Goal: Information Seeking & Learning: Check status

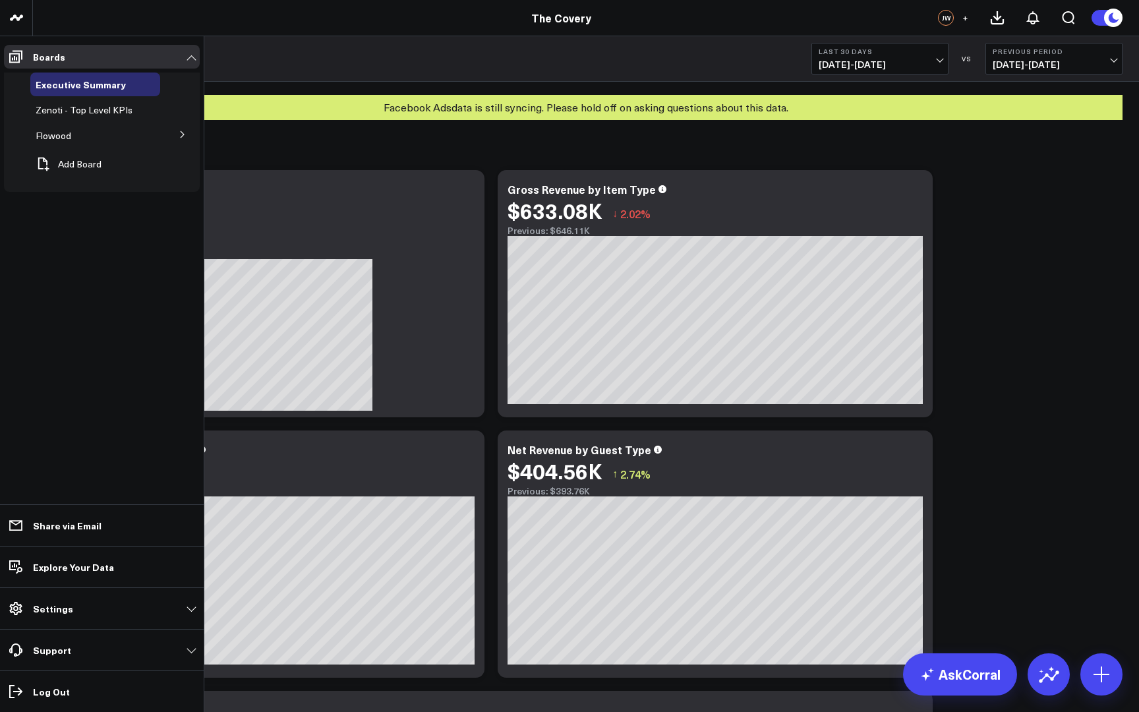
click at [71, 137] on span "Flowood" at bounding box center [54, 135] width 36 height 13
click at [73, 162] on span "Executive Summary - Flowood" at bounding box center [88, 164] width 88 height 23
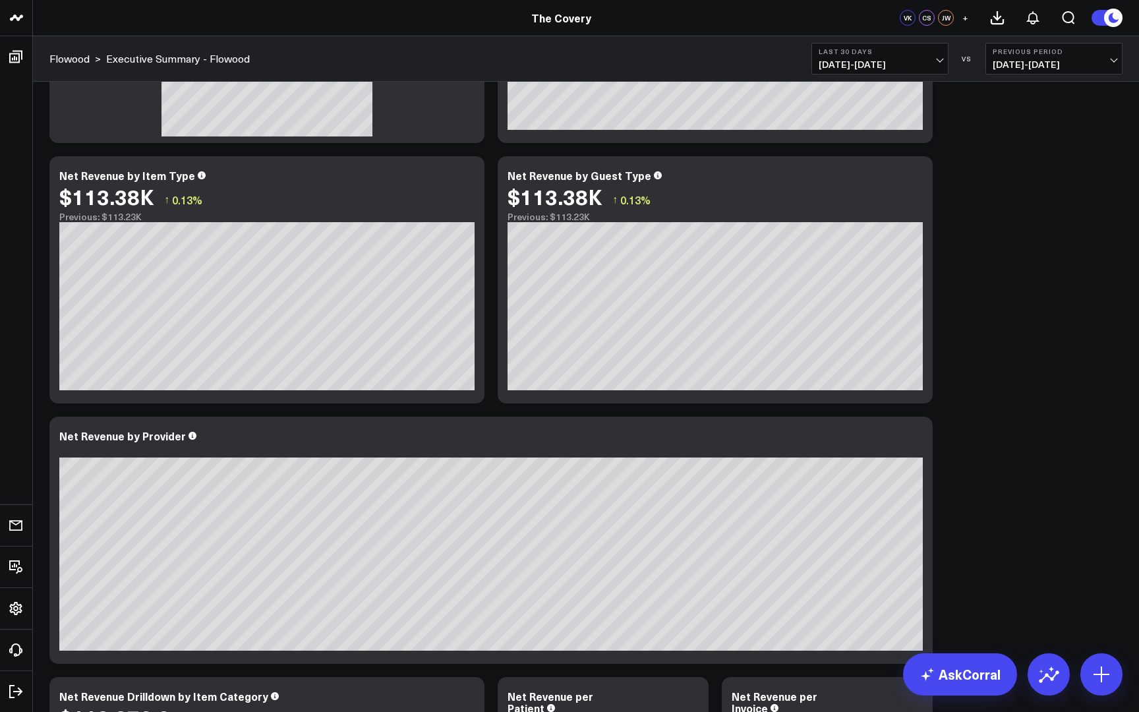
scroll to position [15, 0]
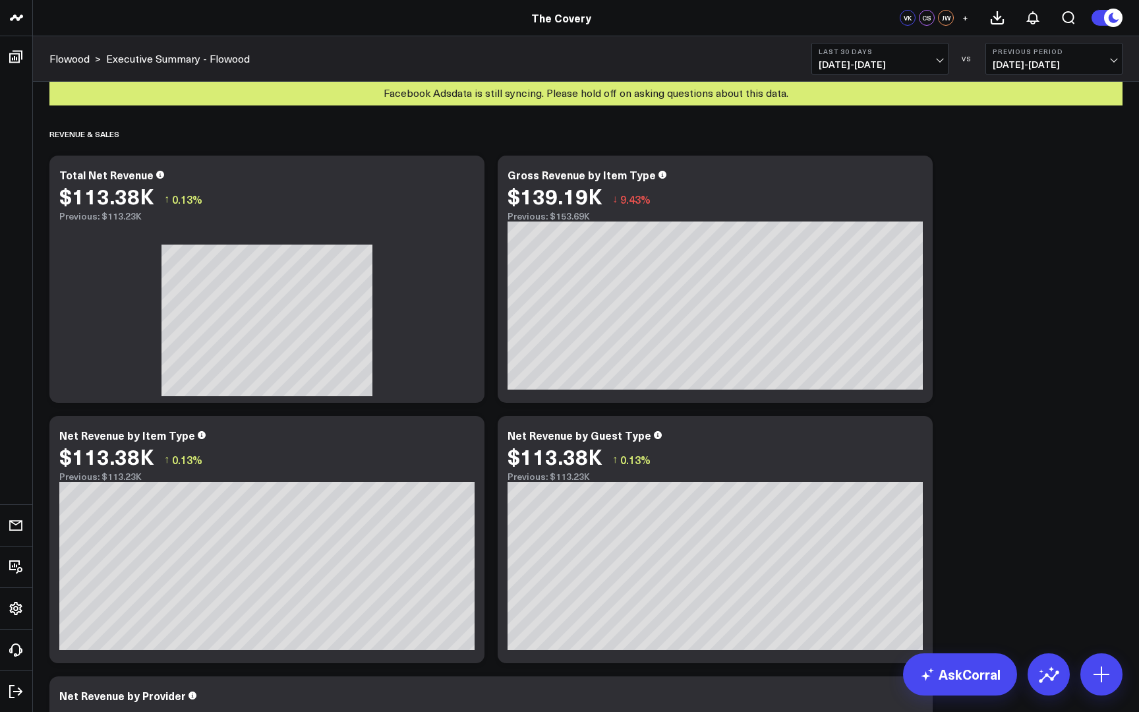
click at [937, 60] on span "09/01/25 - 09/30/25" at bounding box center [880, 64] width 123 height 11
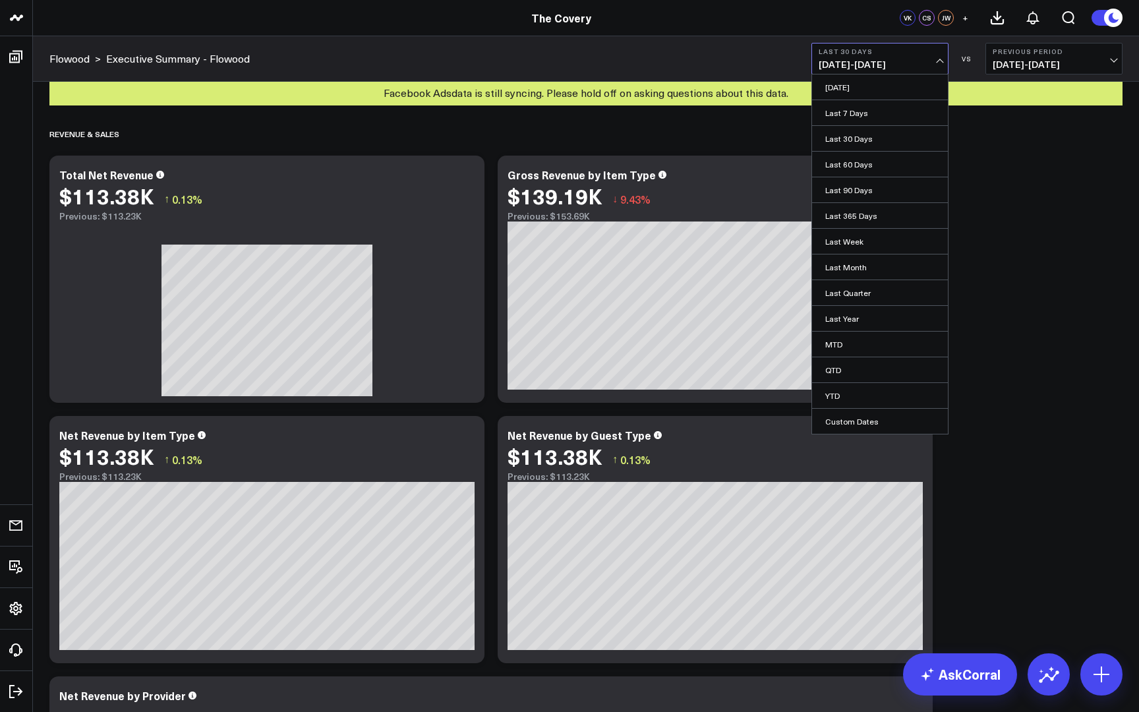
click at [1115, 61] on span "08/02/25 - 08/31/25" at bounding box center [1054, 64] width 123 height 11
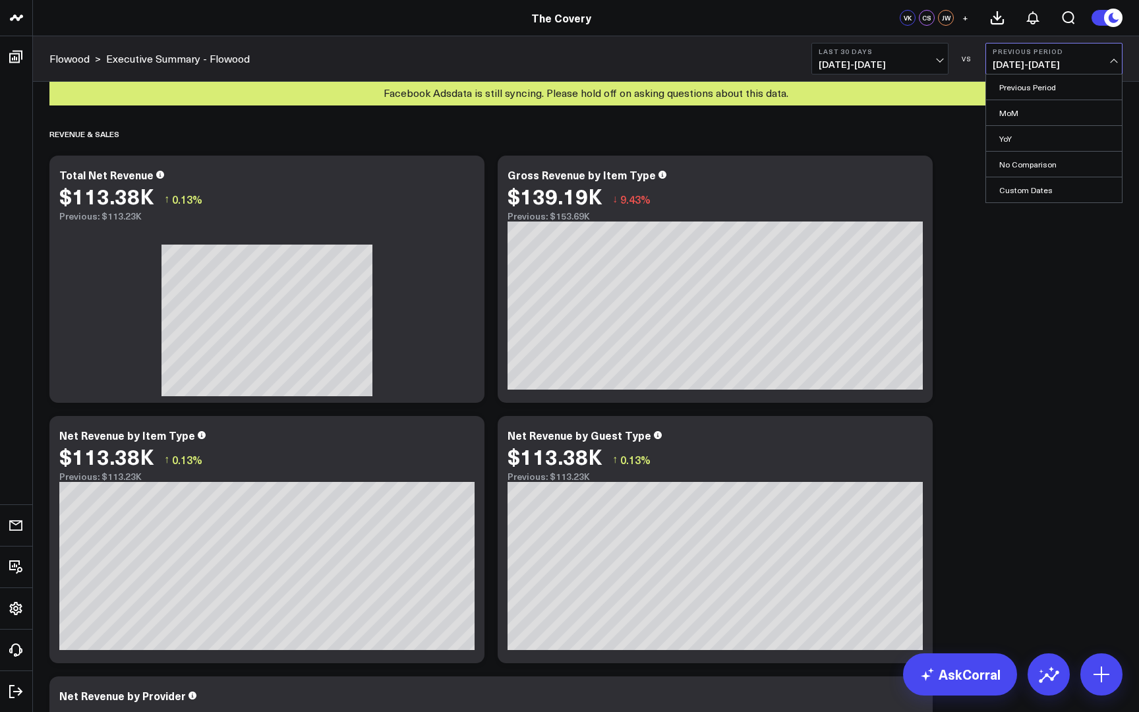
click at [1115, 61] on span "08/02/25 - 08/31/25" at bounding box center [1054, 64] width 123 height 11
click at [964, 61] on div "VS" at bounding box center [967, 59] width 24 height 8
click at [968, 61] on div "VS" at bounding box center [967, 59] width 24 height 8
click at [1046, 68] on span "08/02/25 - 08/31/25" at bounding box center [1054, 64] width 123 height 11
click at [941, 59] on span "09/01/25 - 09/30/25" at bounding box center [880, 64] width 123 height 11
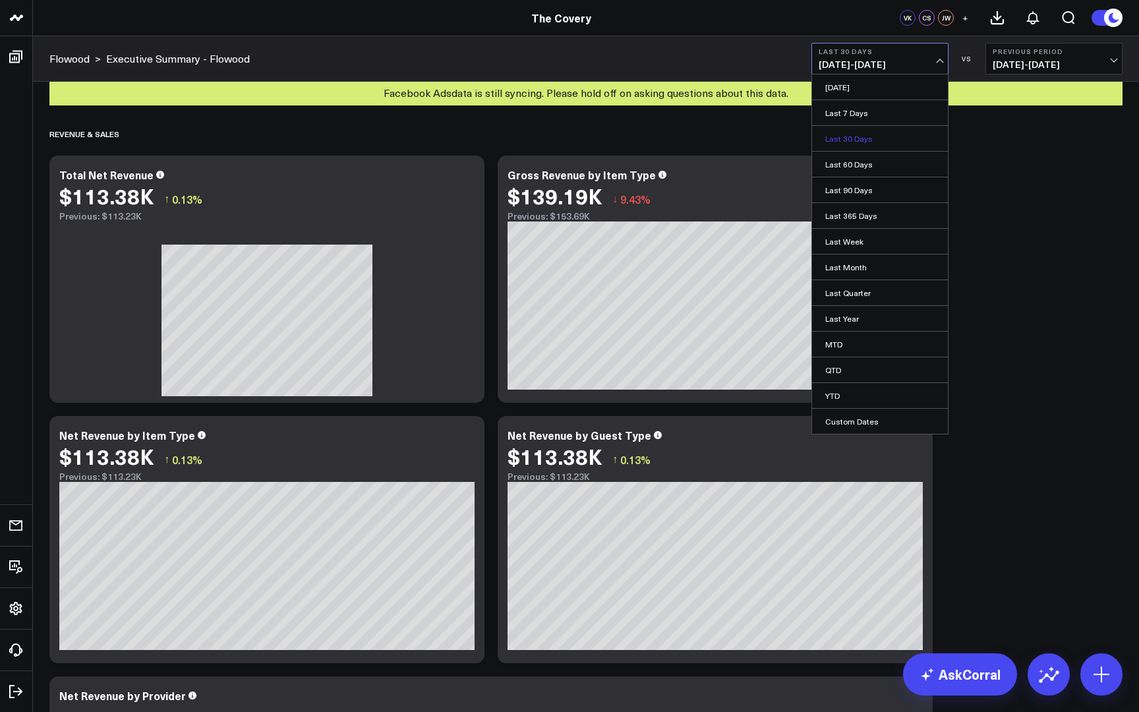
click at [882, 140] on link "Last 30 Days" at bounding box center [880, 138] width 136 height 25
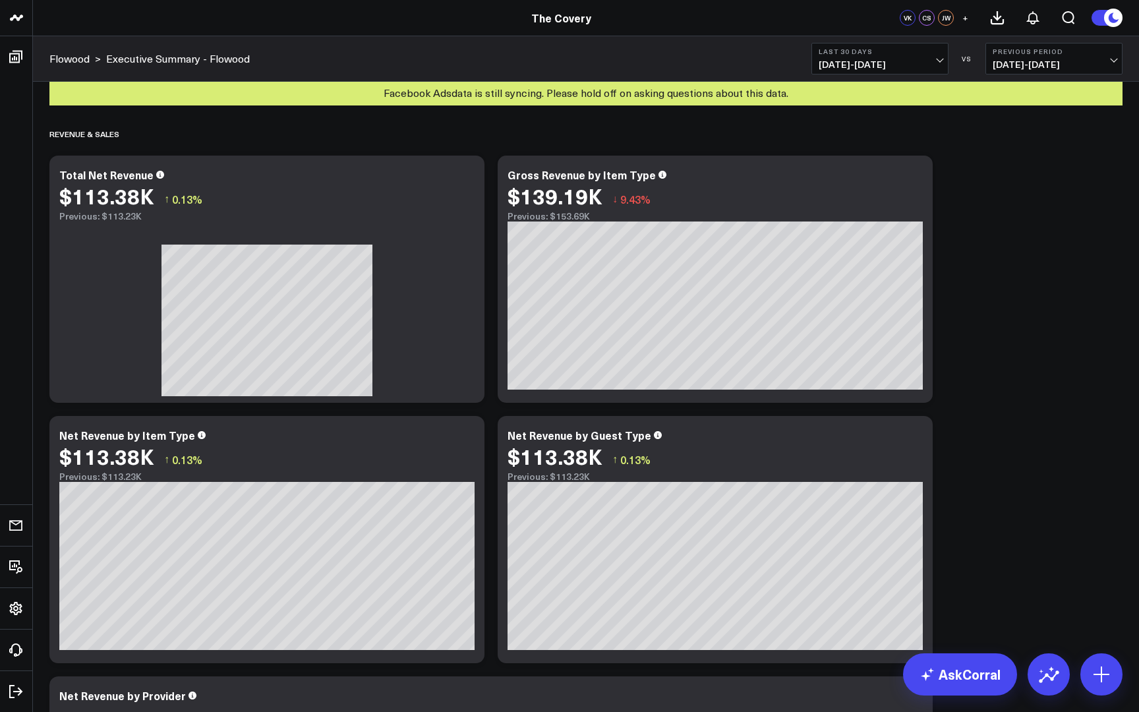
click at [1093, 64] on span "08/02/25 - 08/31/25" at bounding box center [1054, 64] width 123 height 11
click at [1051, 164] on link "No Comparison" at bounding box center [1054, 164] width 136 height 25
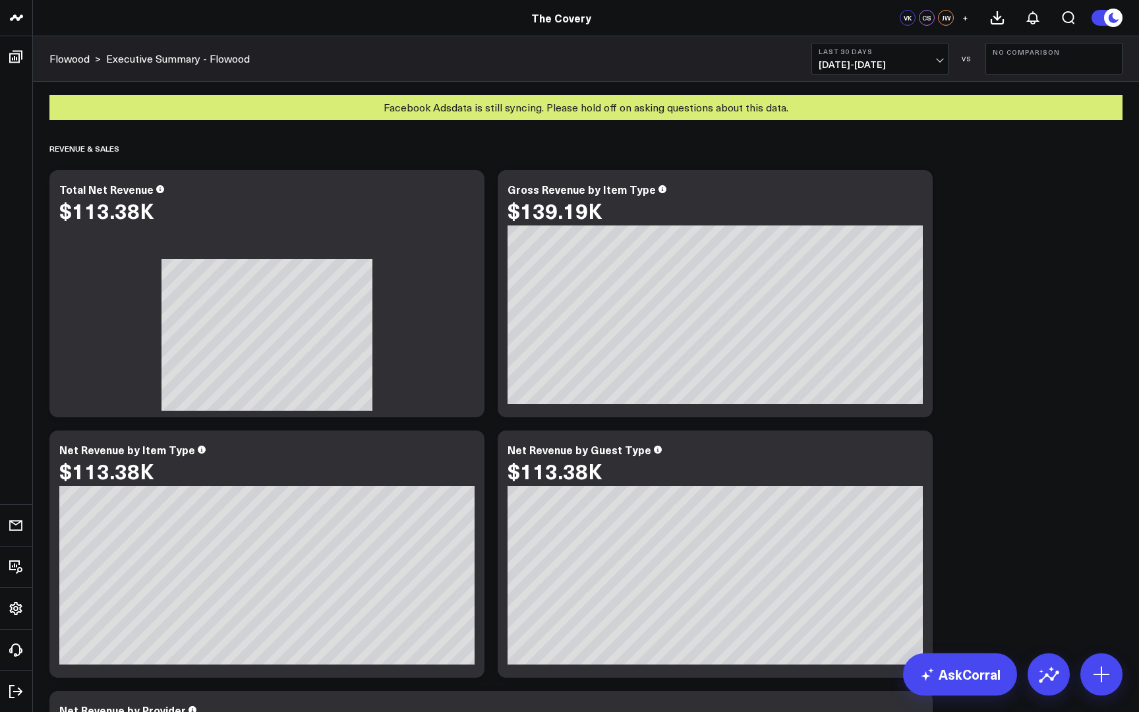
scroll to position [3, 0]
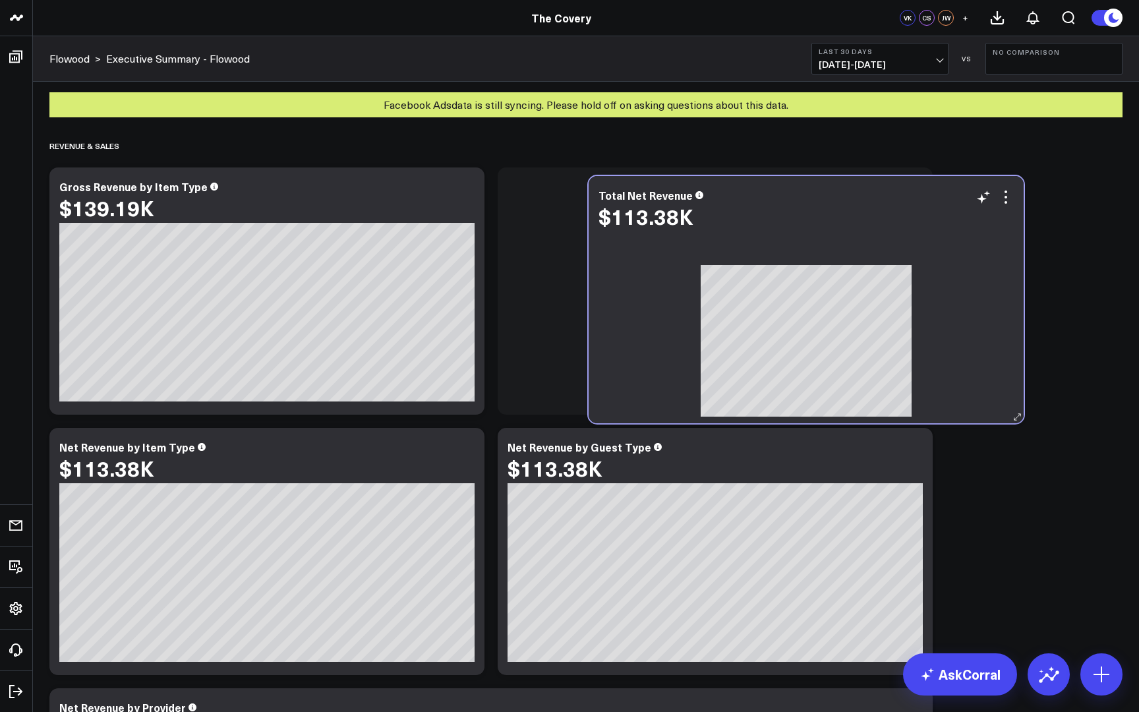
drag, startPoint x: 446, startPoint y: 241, endPoint x: 991, endPoint y: 246, distance: 545.2
click at [991, 246] on div "Total Net Revenue $113.38K" at bounding box center [806, 299] width 435 height 247
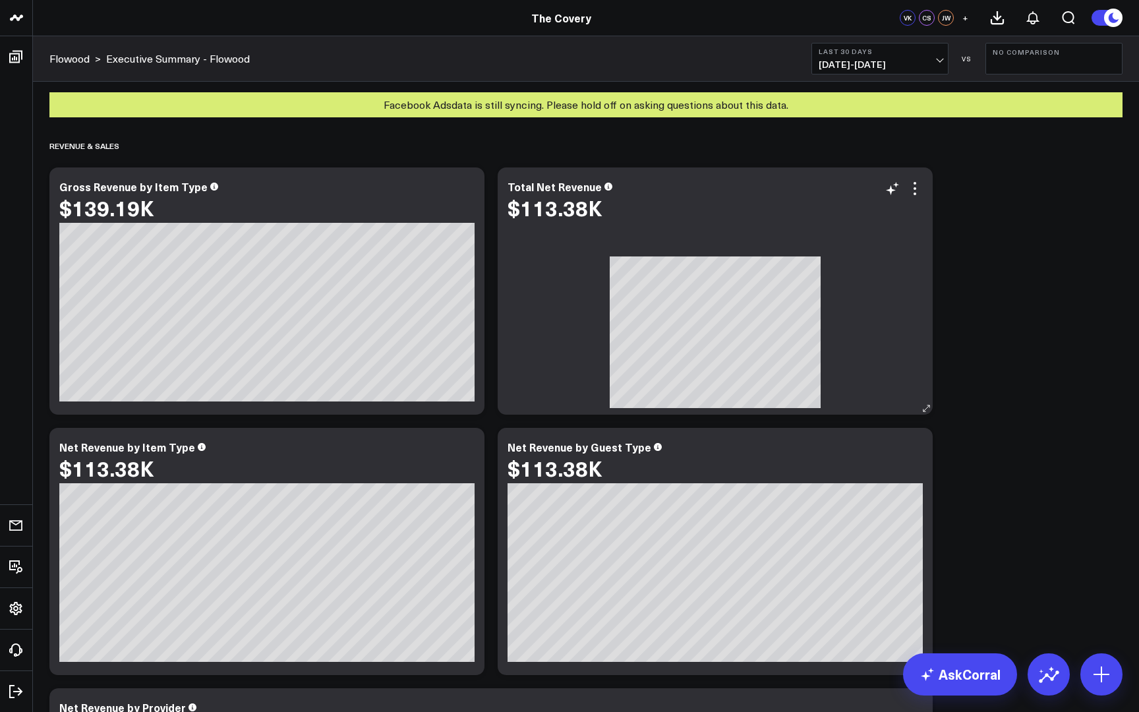
click at [914, 193] on icon at bounding box center [915, 193] width 3 height 3
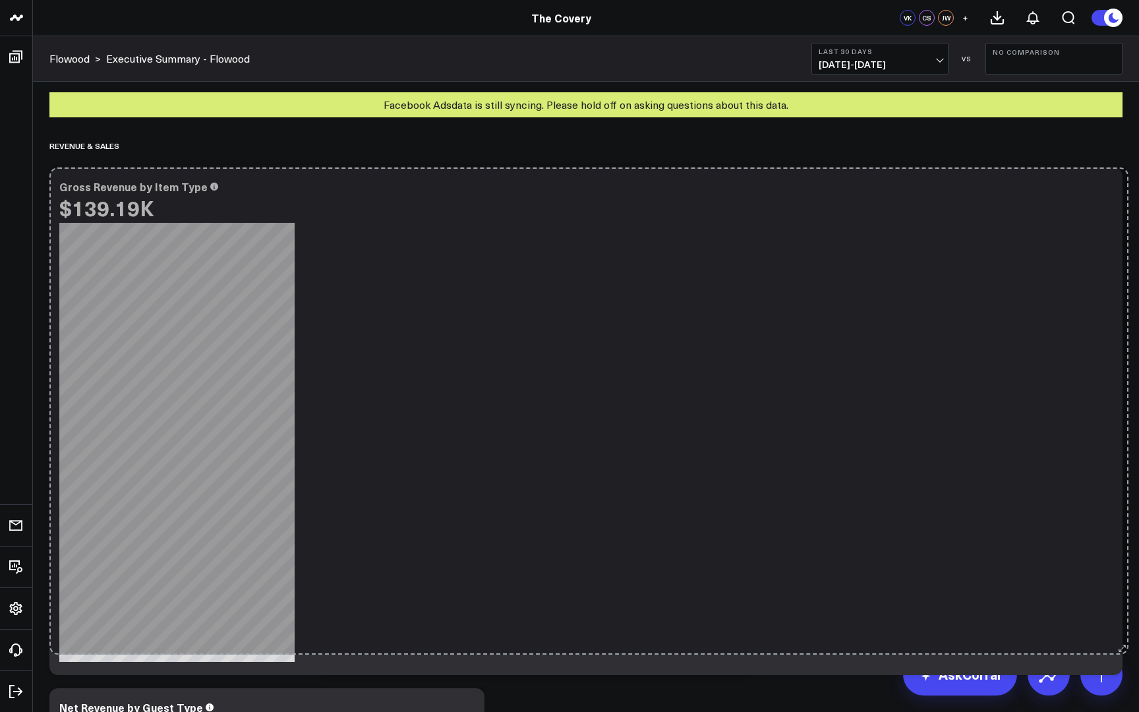
drag, startPoint x: 479, startPoint y: 403, endPoint x: 1123, endPoint y: 643, distance: 687.3
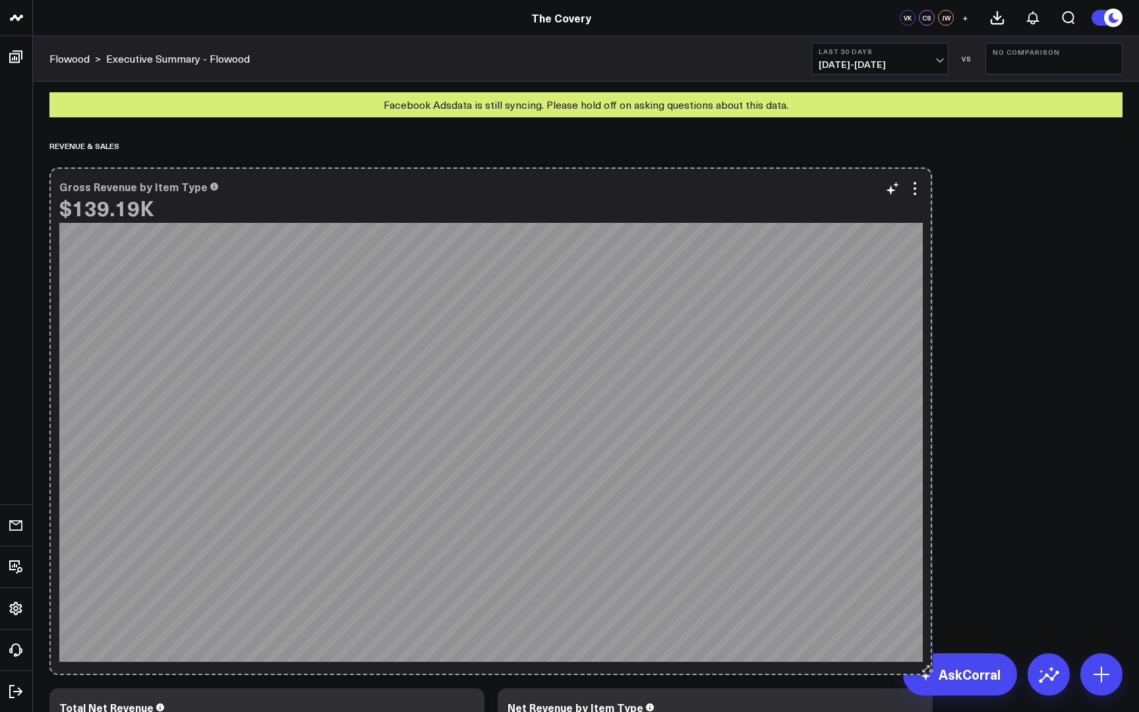
drag, startPoint x: 295, startPoint y: 665, endPoint x: 923, endPoint y: 668, distance: 627.6
click at [923, 668] on icon at bounding box center [927, 669] width 10 height 10
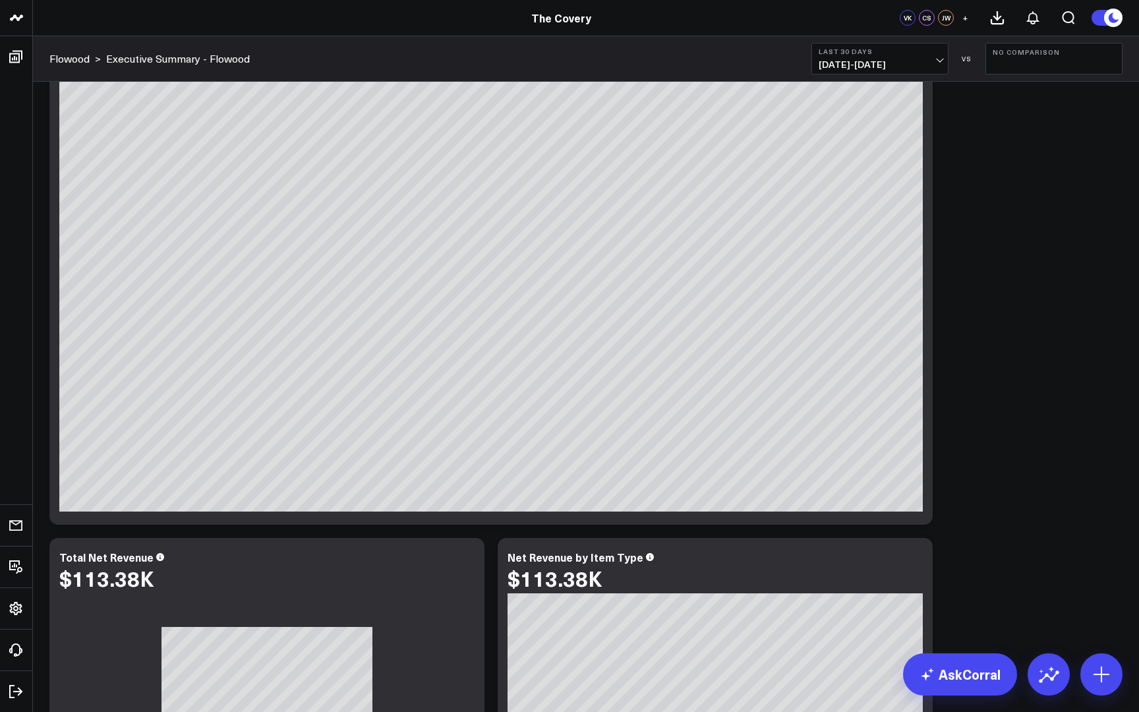
scroll to position [159, 0]
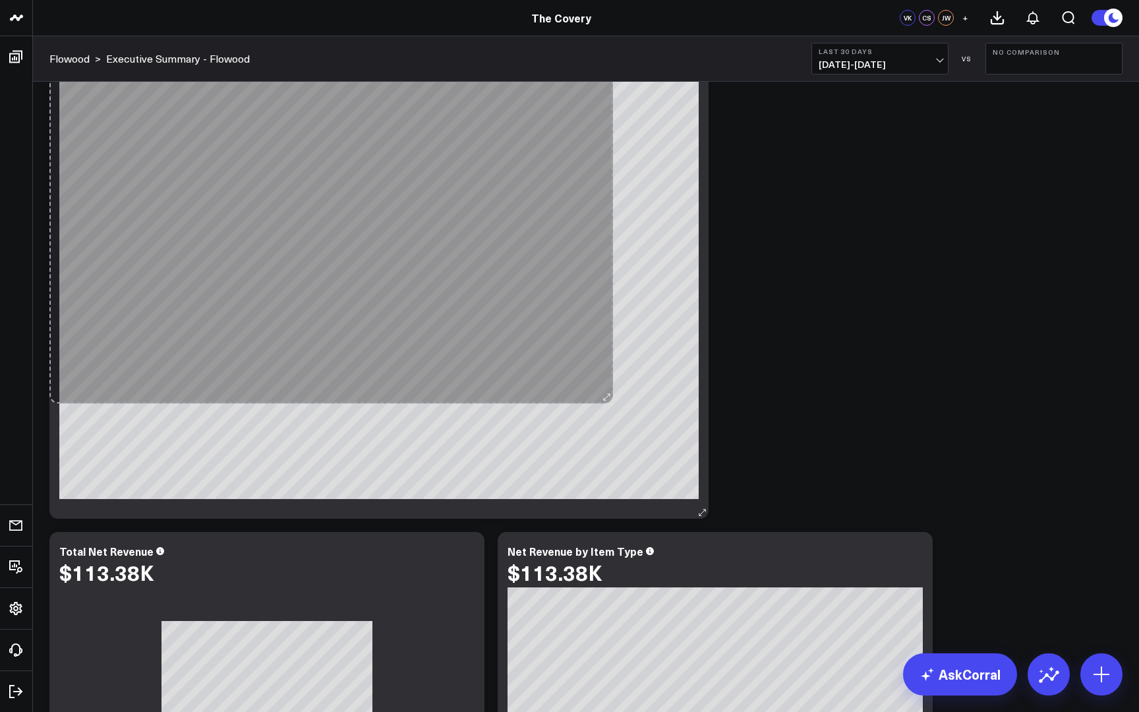
click at [613, 401] on div "Gross Revenue by Item Type $139.19K [fontSize:14px lineHeight:16px]Service[/] […" at bounding box center [378, 265] width 659 height 508
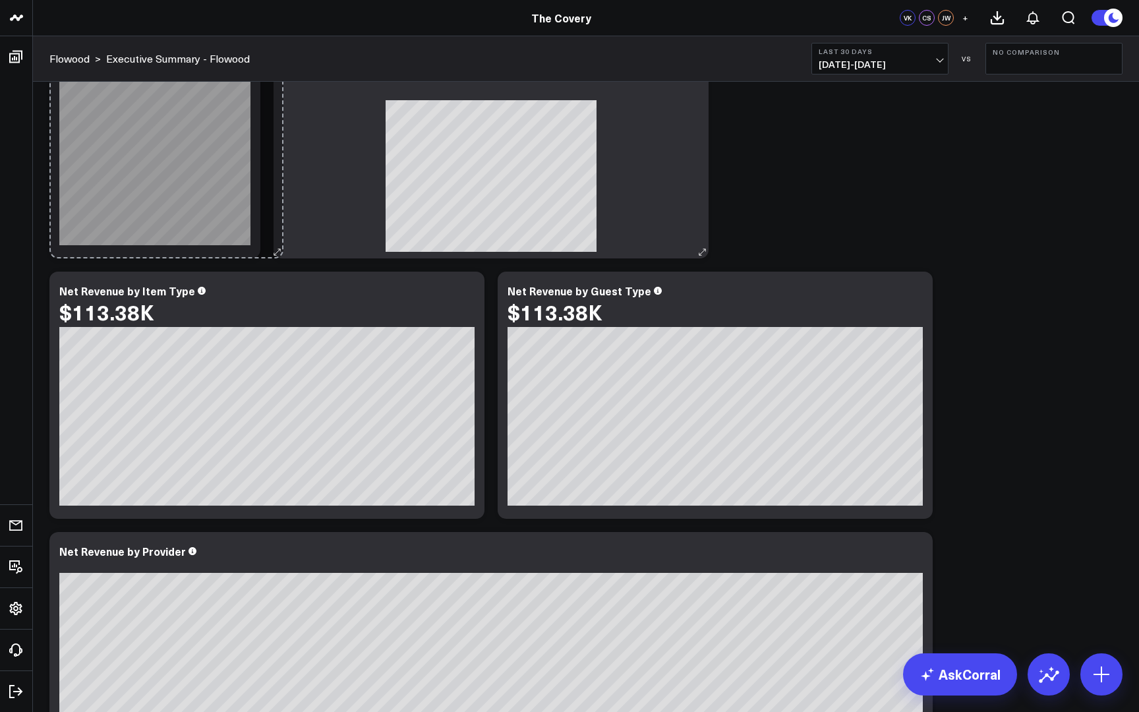
drag, startPoint x: 703, startPoint y: 512, endPoint x: 278, endPoint y: 86, distance: 601.8
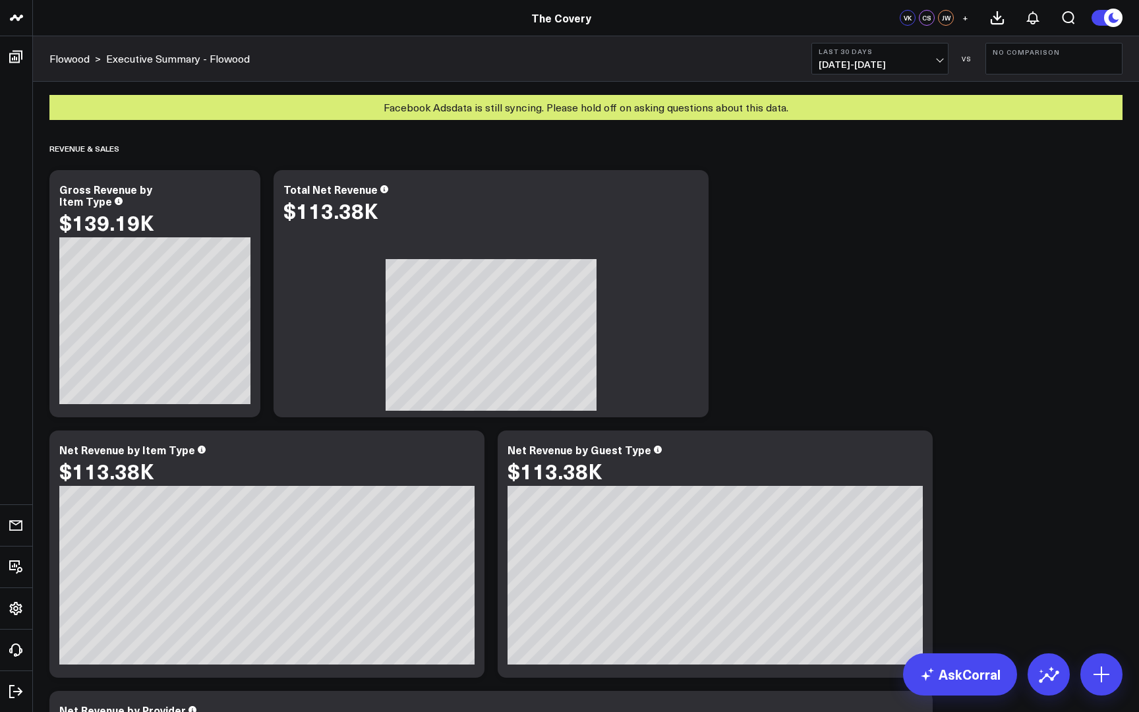
scroll to position [0, 0]
click at [967, 679] on link "AskCorral" at bounding box center [960, 674] width 114 height 42
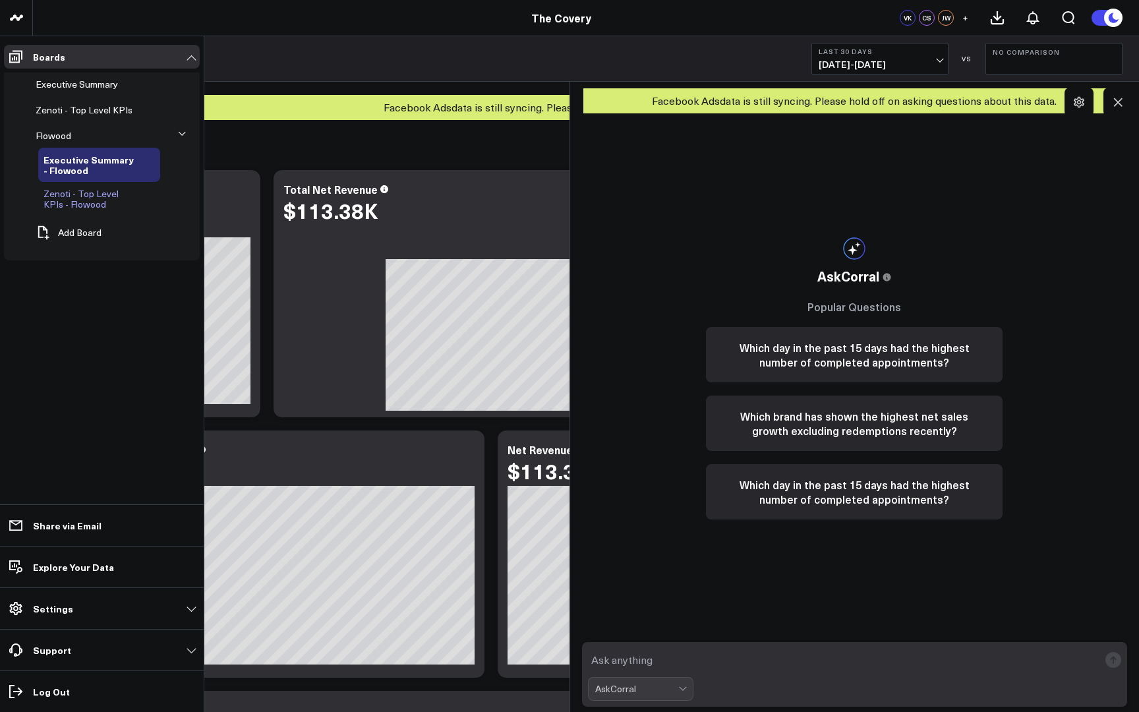
click at [100, 201] on link "Zenoti - Top Level KPIs - Flowood" at bounding box center [91, 199] width 94 height 21
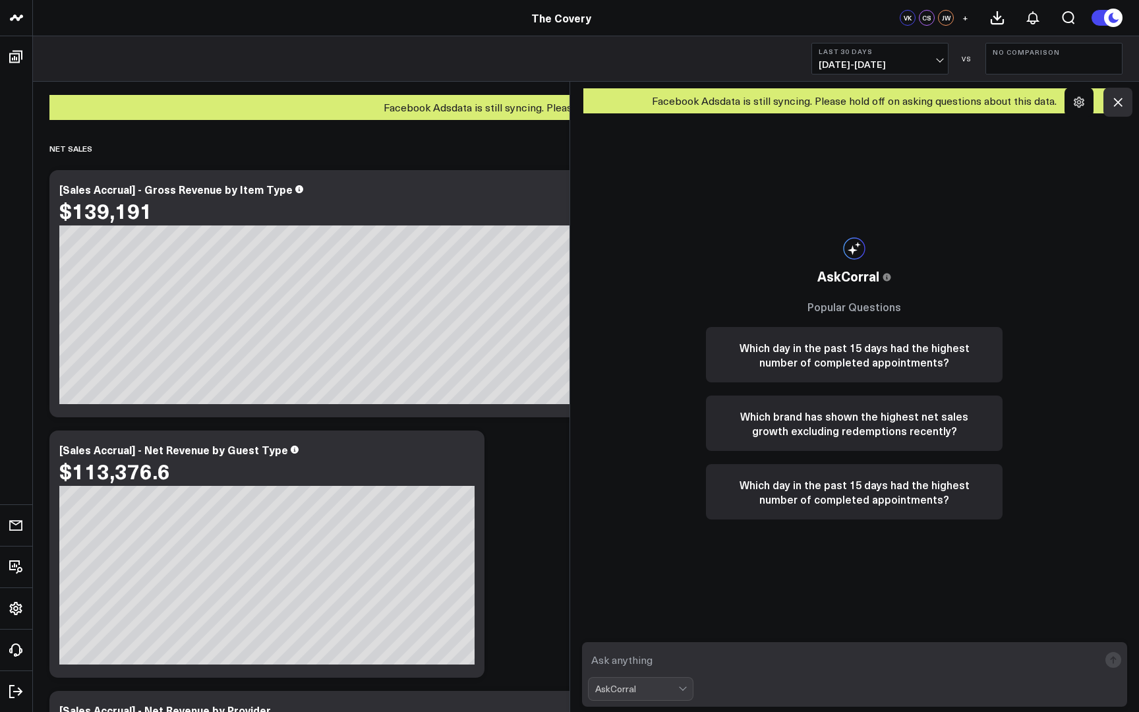
click at [1123, 103] on icon at bounding box center [1117, 102] width 13 height 13
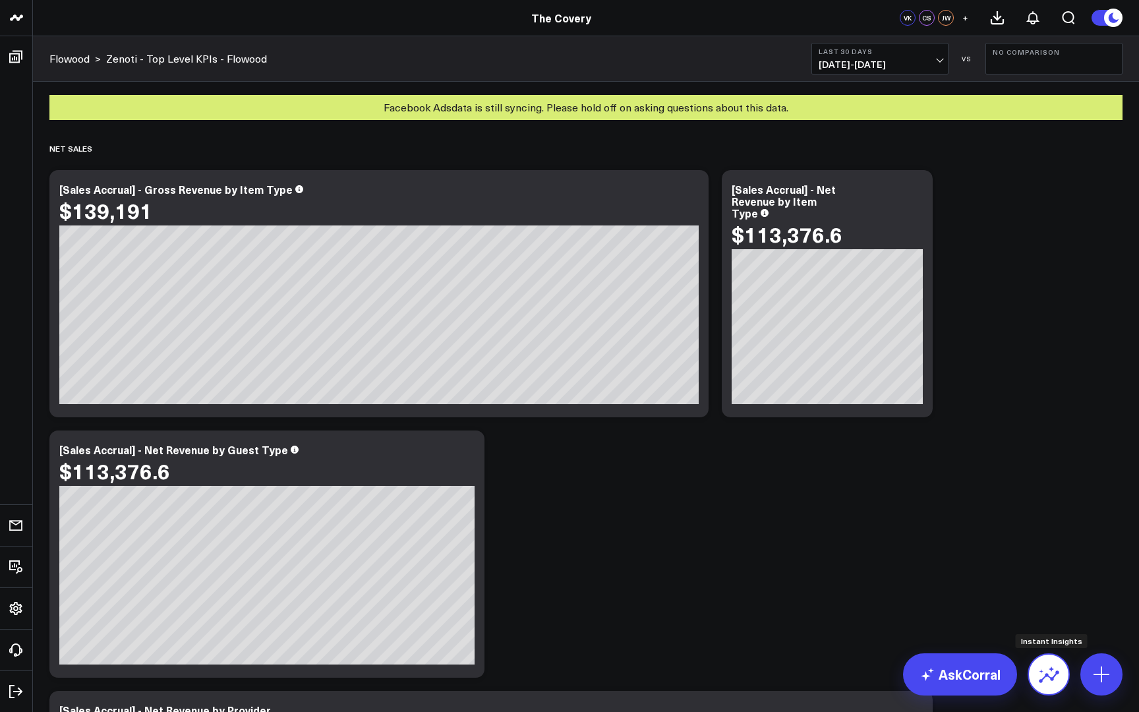
click at [1055, 683] on icon at bounding box center [1048, 674] width 21 height 21
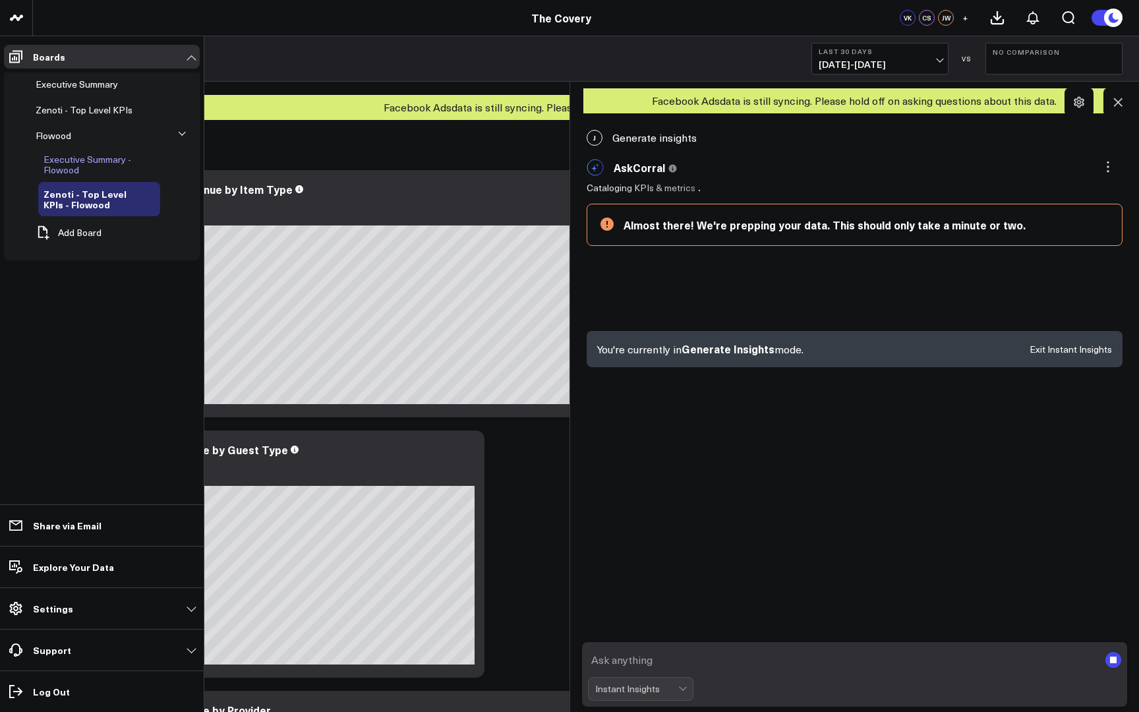
click at [105, 161] on span "Executive Summary - Flowood" at bounding box center [88, 164] width 88 height 23
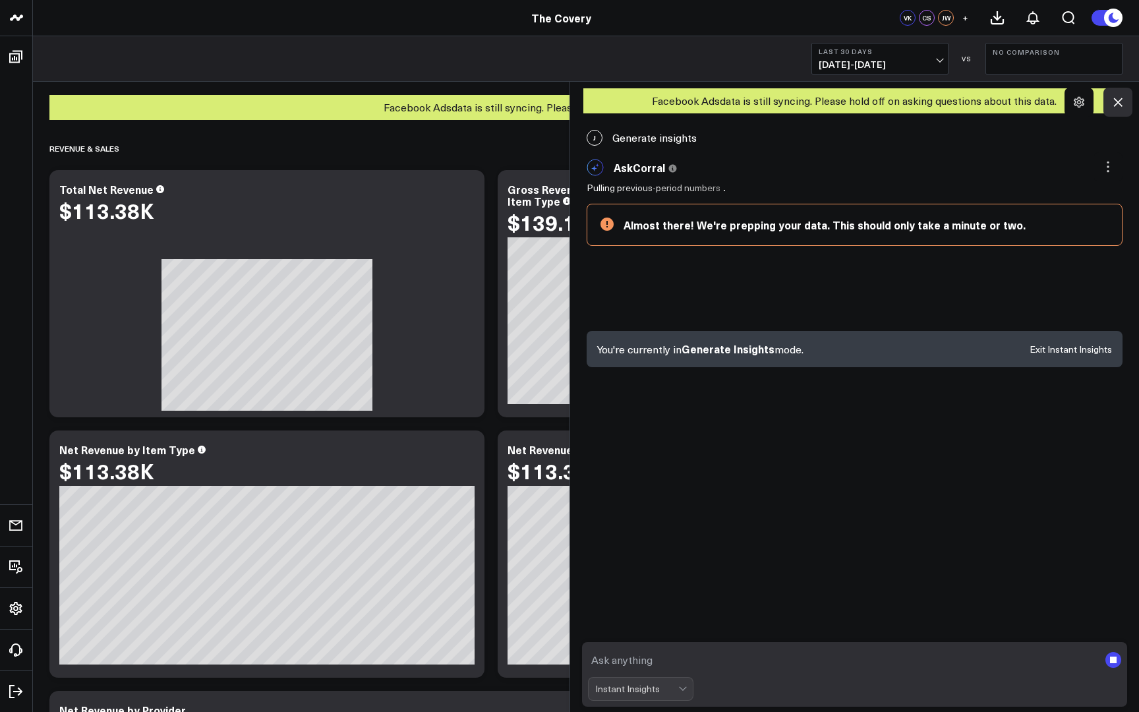
click at [1117, 107] on icon at bounding box center [1117, 102] width 13 height 13
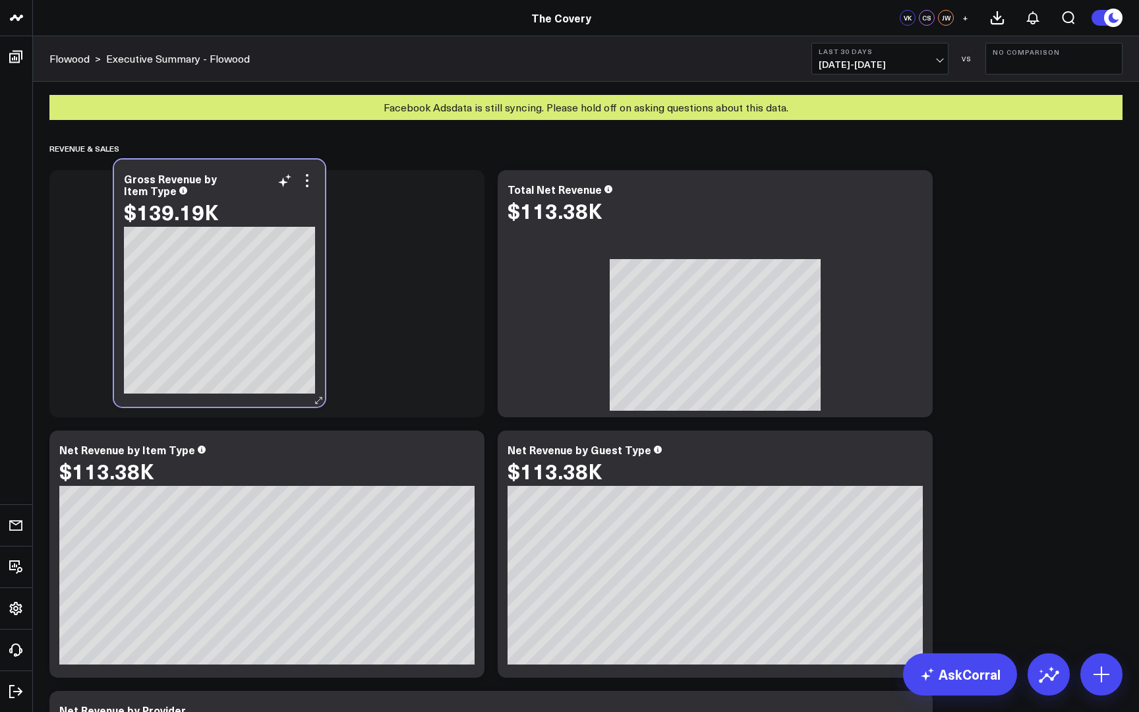
drag, startPoint x: 630, startPoint y: 227, endPoint x: 246, endPoint y: 216, distance: 383.8
click at [246, 216] on div "$139.19K" at bounding box center [219, 212] width 191 height 24
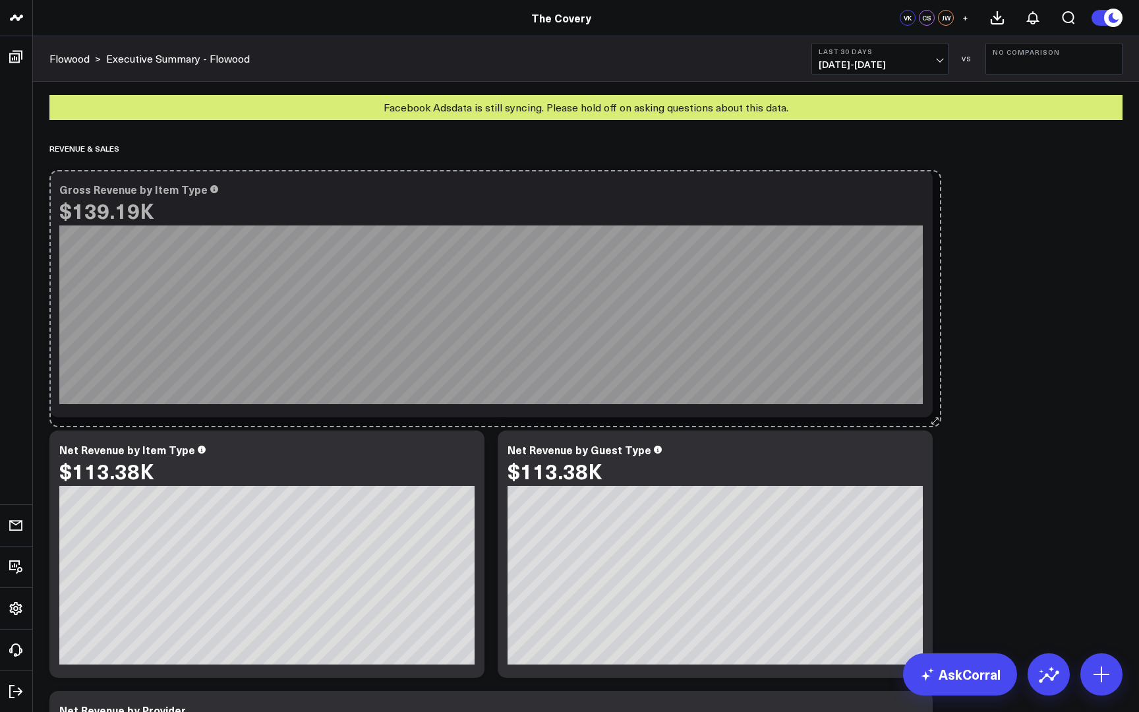
drag, startPoint x: 259, startPoint y: 408, endPoint x: 941, endPoint y: 418, distance: 681.7
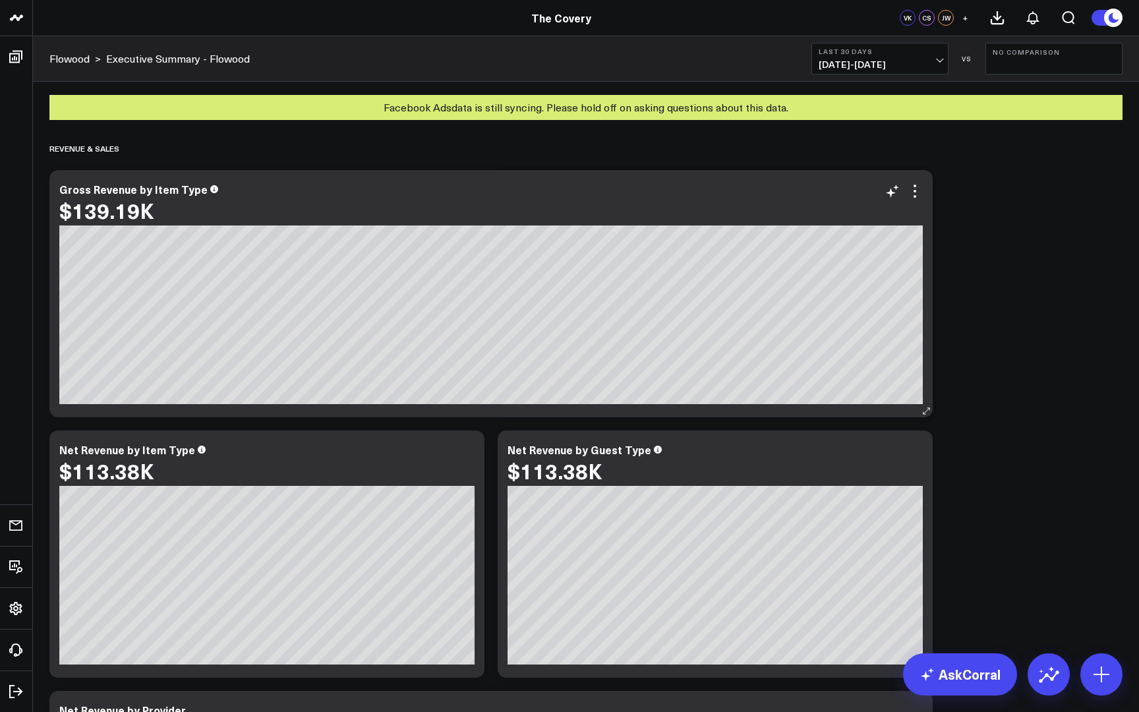
scroll to position [146, 0]
click at [454, 206] on div "$139.19K" at bounding box center [491, 210] width 864 height 24
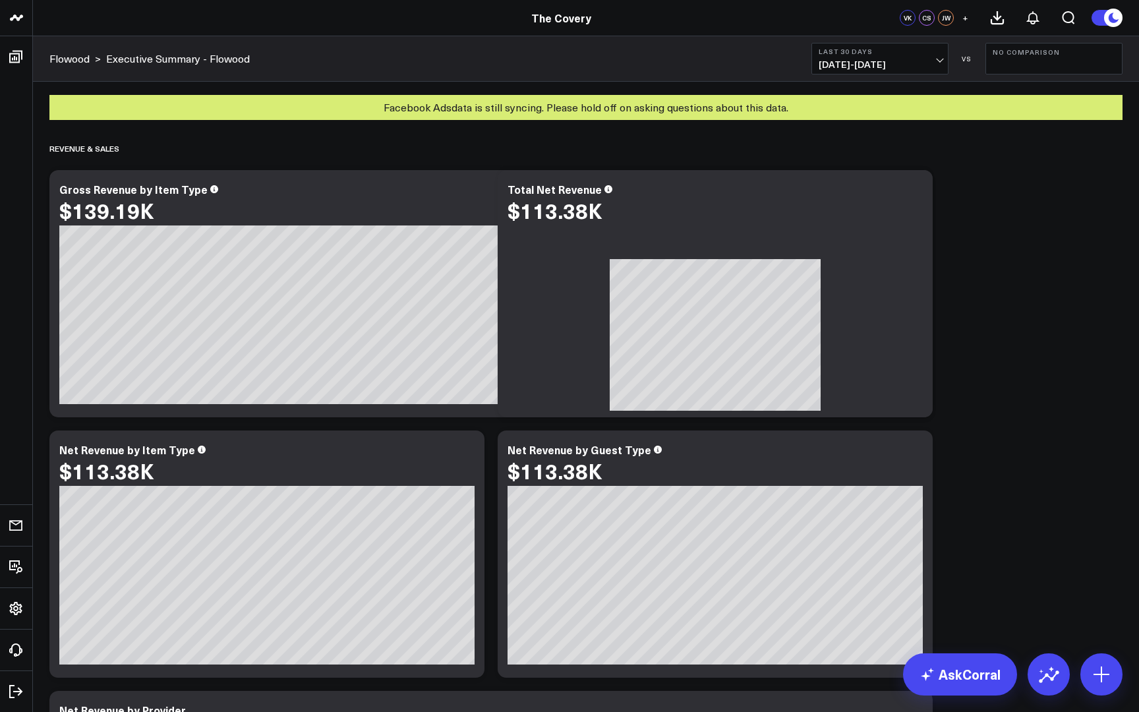
drag, startPoint x: 880, startPoint y: 196, endPoint x: 898, endPoint y: 423, distance: 227.5
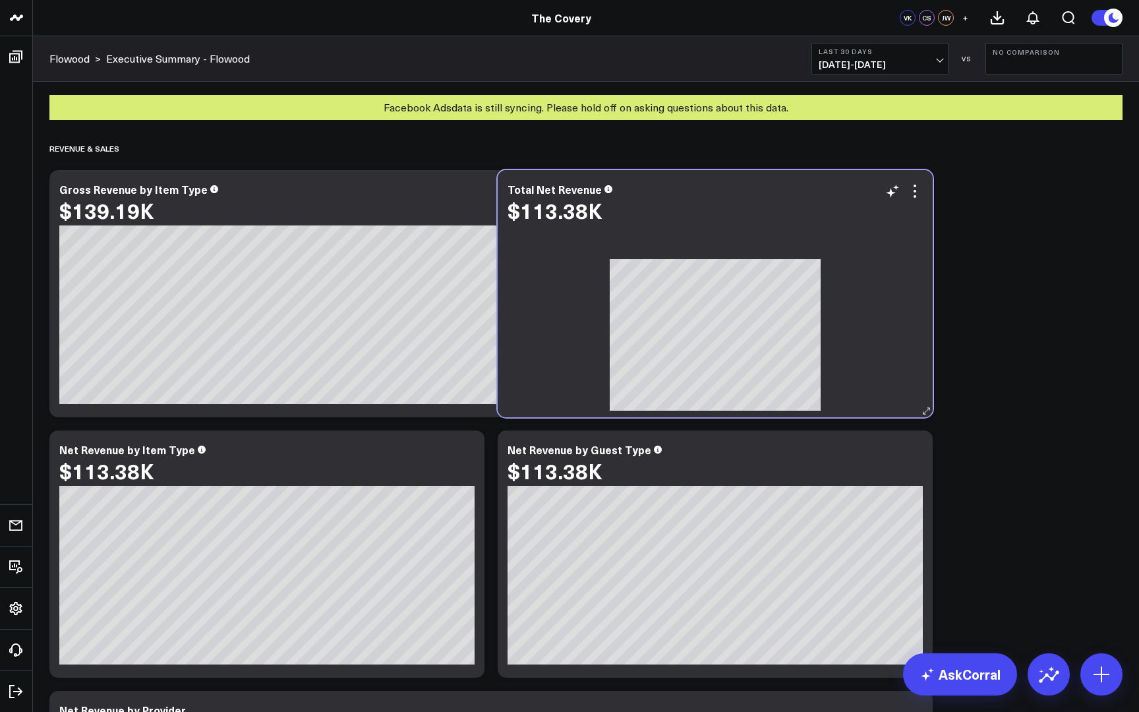
click at [900, 370] on div "Total Net Revenue $113.38K" at bounding box center [715, 293] width 435 height 247
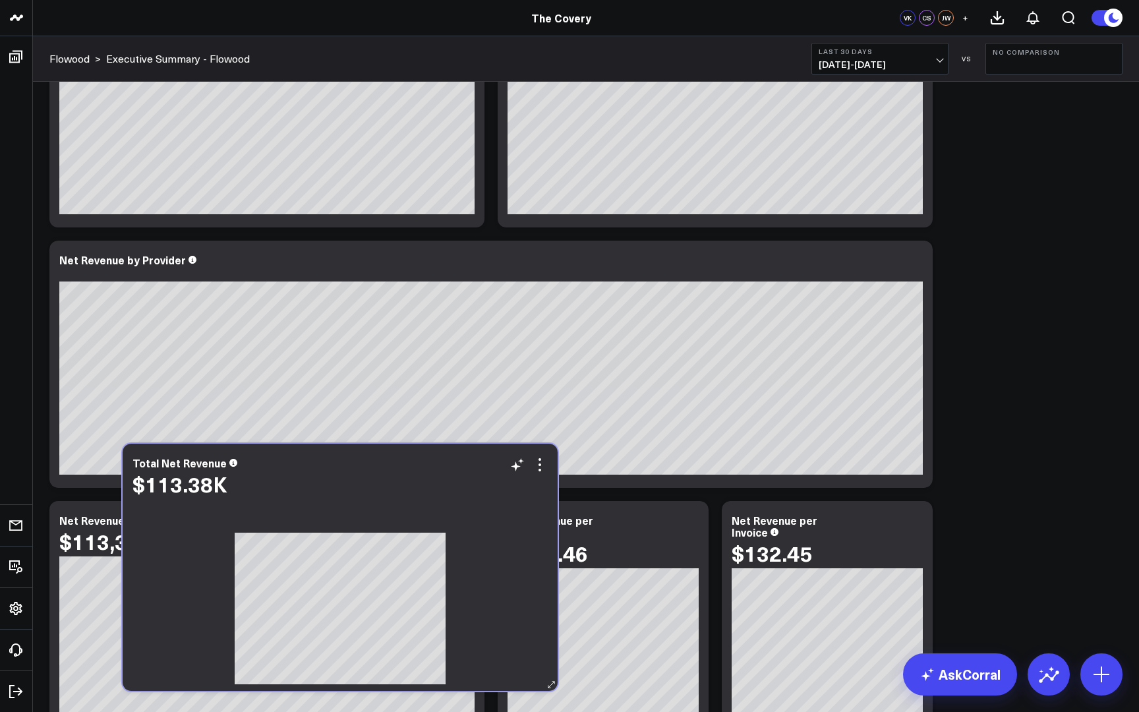
scroll to position [450, 0]
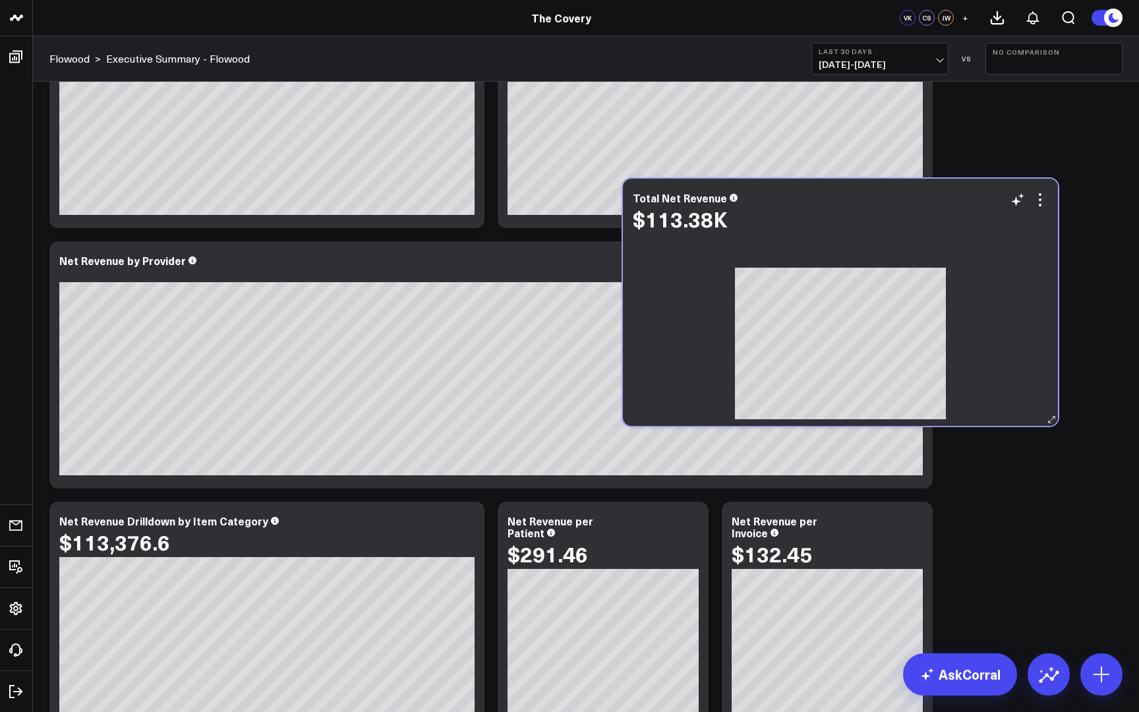
drag, startPoint x: 900, startPoint y: 370, endPoint x: 980, endPoint y: 379, distance: 79.6
click at [980, 379] on div "Total Net Revenue $113.38K" at bounding box center [840, 302] width 435 height 247
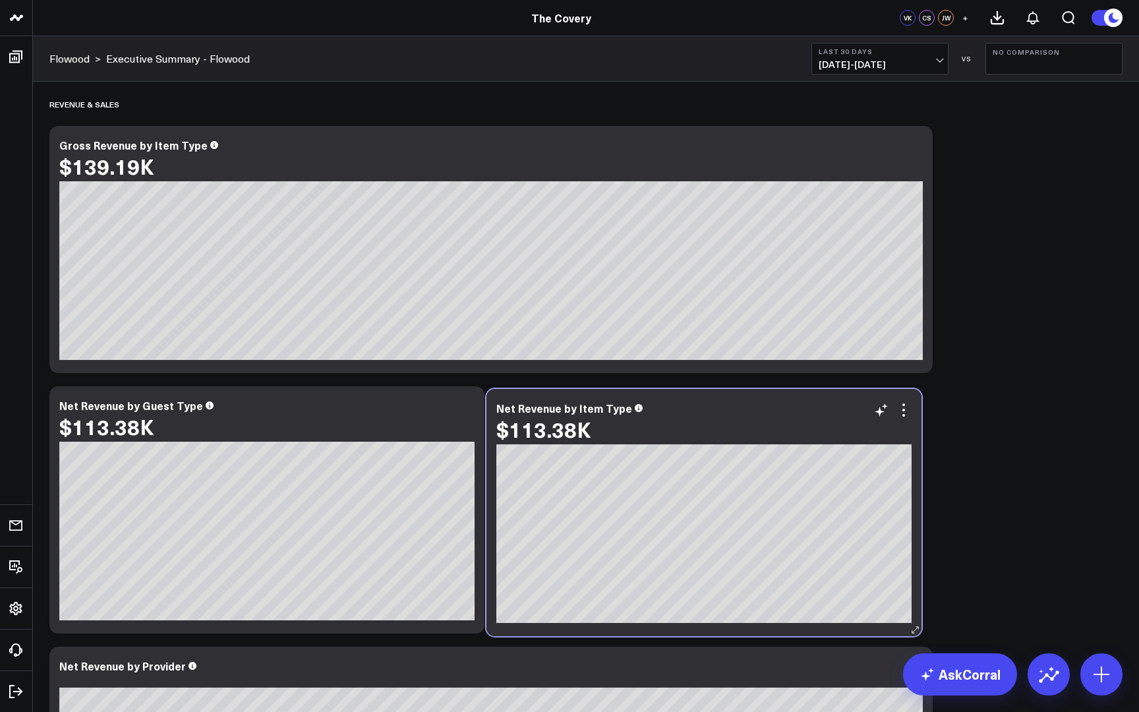
scroll to position [740, 0]
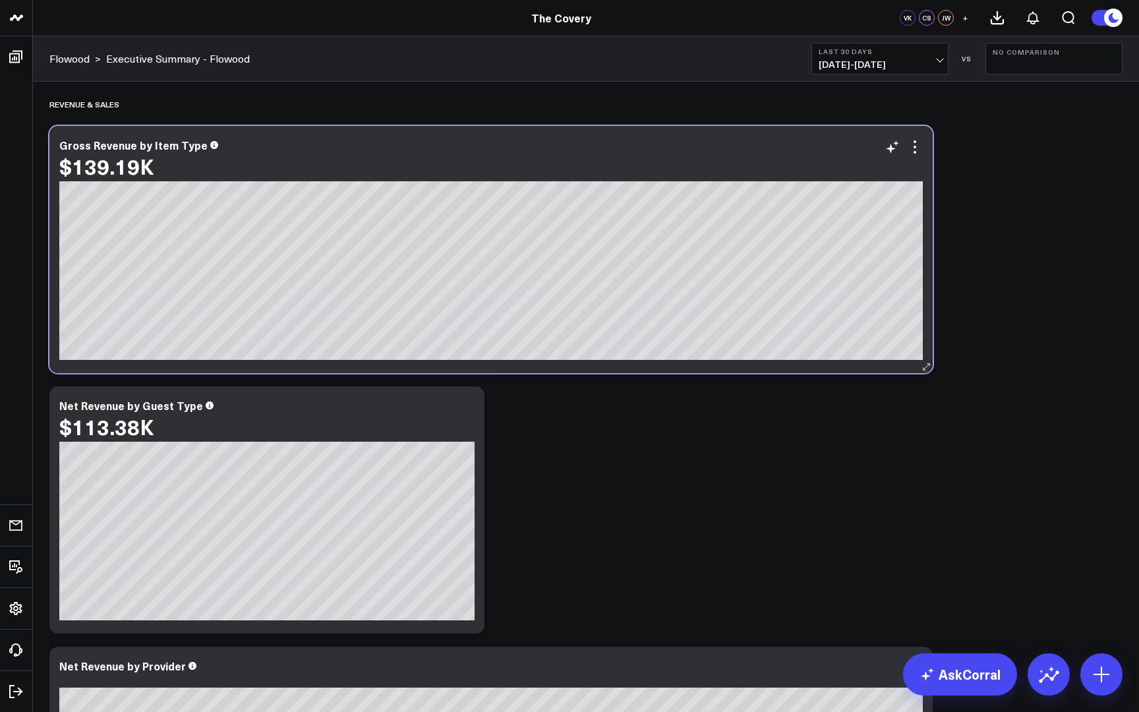
click at [486, 161] on div "$139.19K" at bounding box center [491, 166] width 864 height 24
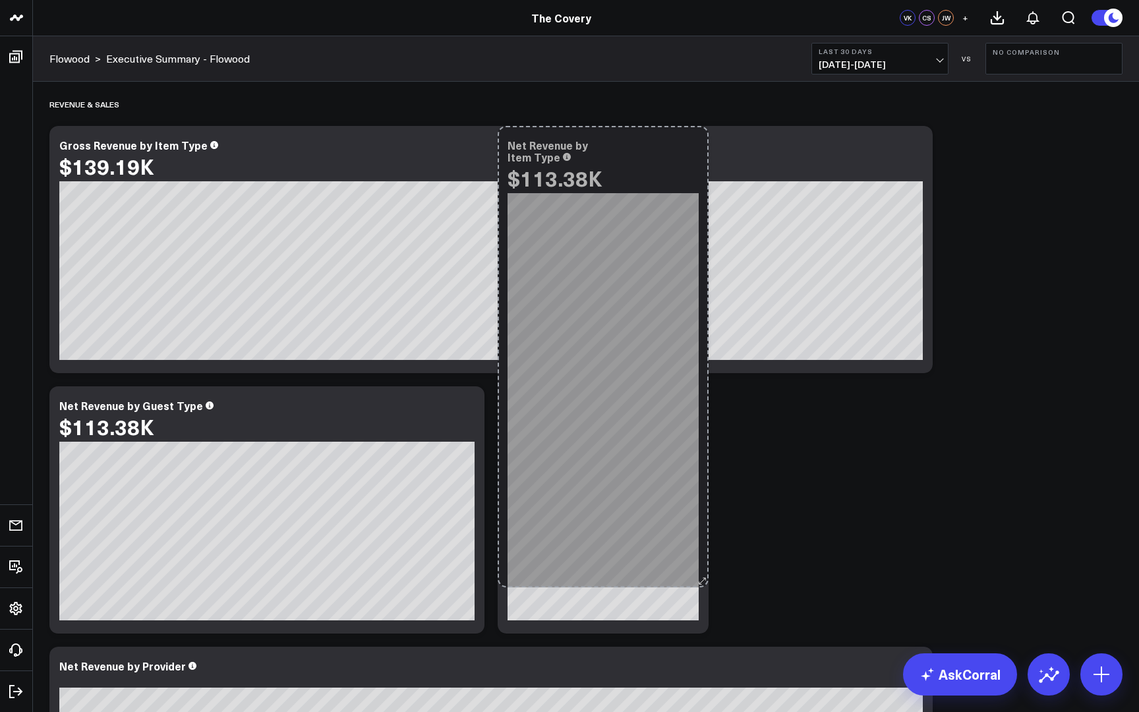
click at [530, 584] on div "Net Revenue by Item Type $113.38K [fontSize:14px lineHeight:16px]Service[/] [fo…" at bounding box center [603, 380] width 211 height 508
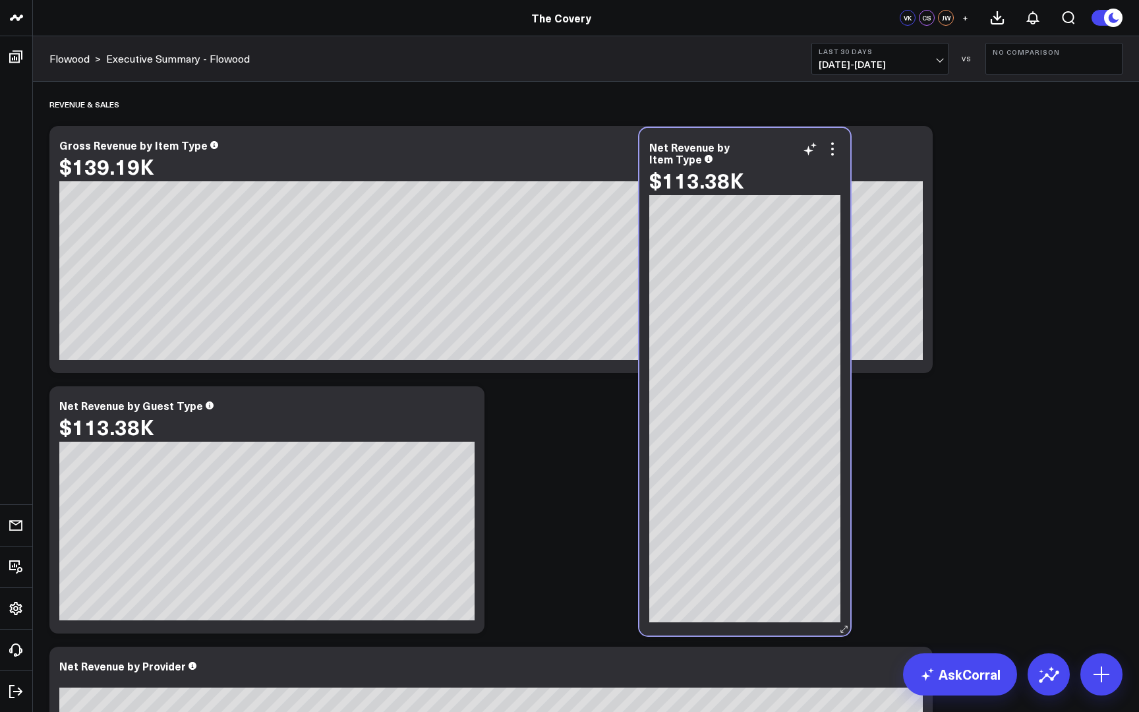
drag, startPoint x: 603, startPoint y: 186, endPoint x: 940, endPoint y: 149, distance: 338.9
click at [840, 168] on div "$113.38K" at bounding box center [744, 180] width 191 height 24
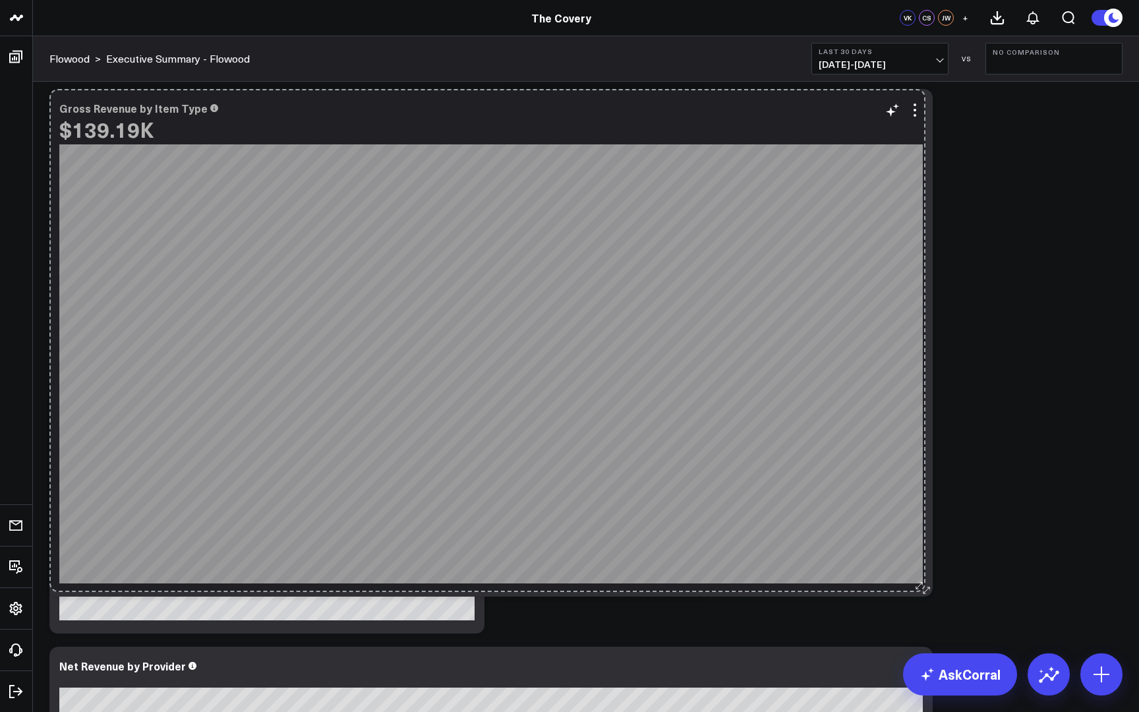
drag, startPoint x: 928, startPoint y: 332, endPoint x: 920, endPoint y: 587, distance: 255.9
click at [920, 587] on button at bounding box center [926, 589] width 13 height 13
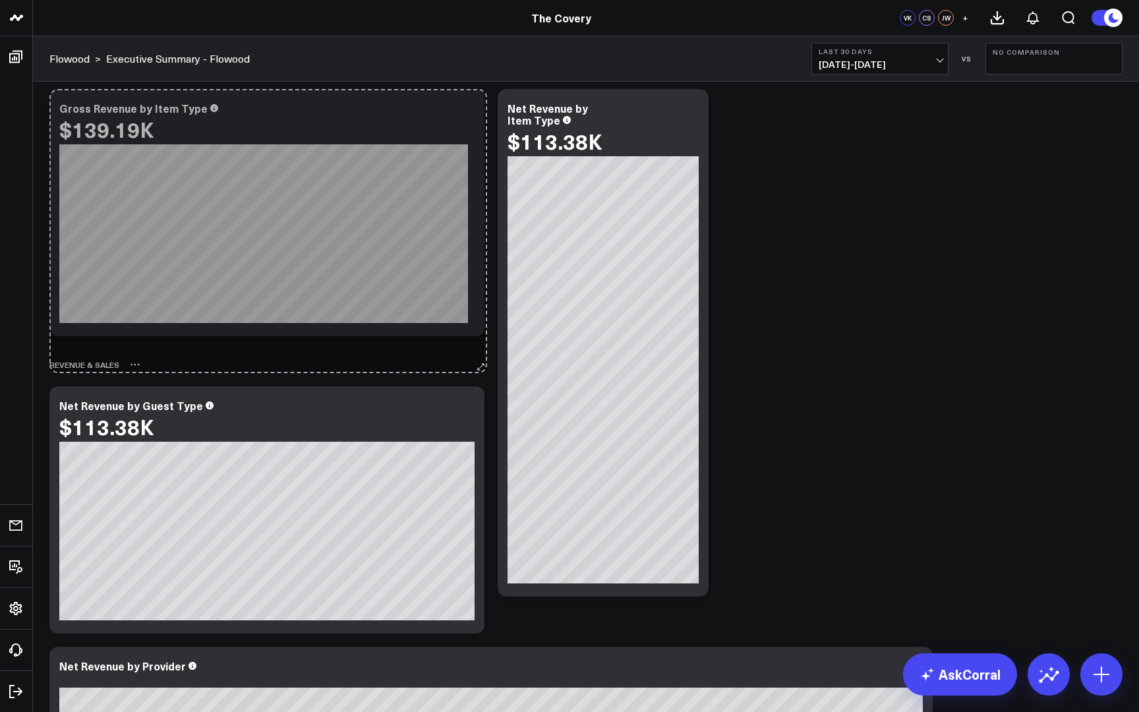
drag, startPoint x: 932, startPoint y: 593, endPoint x: 486, endPoint y: 370, distance: 498.5
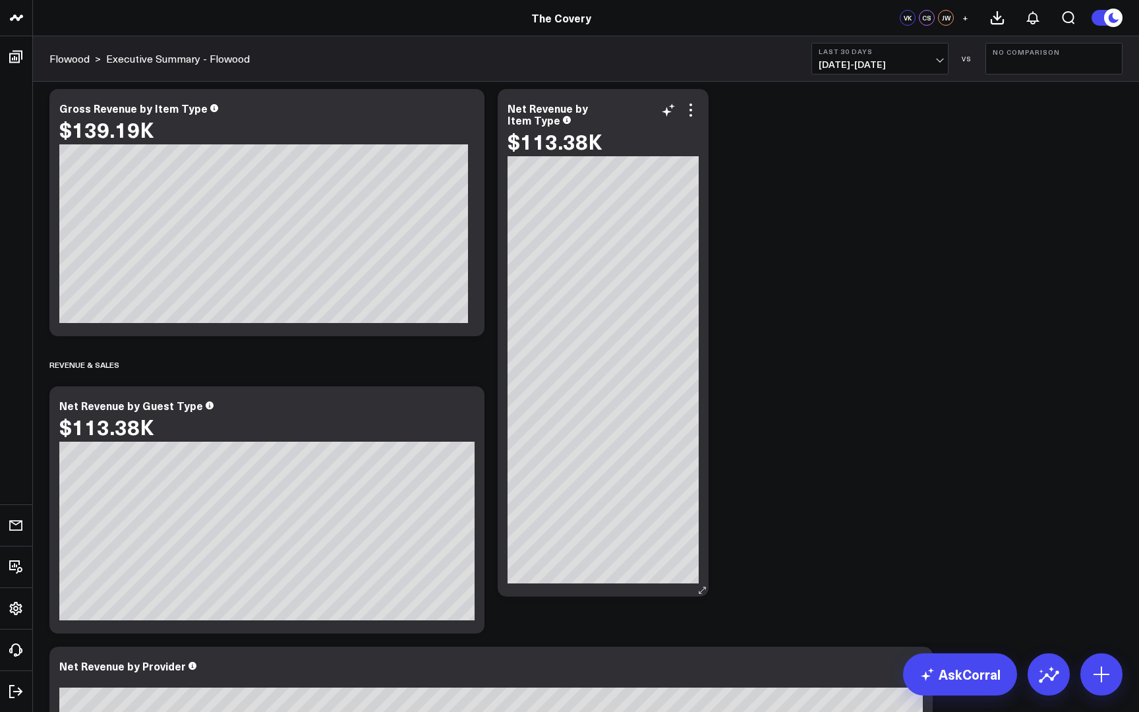
click at [707, 250] on div "Net Revenue by Item Type $113.38K [fontSize:14px lineHeight:16px]Service[/] [fo…" at bounding box center [603, 343] width 211 height 508
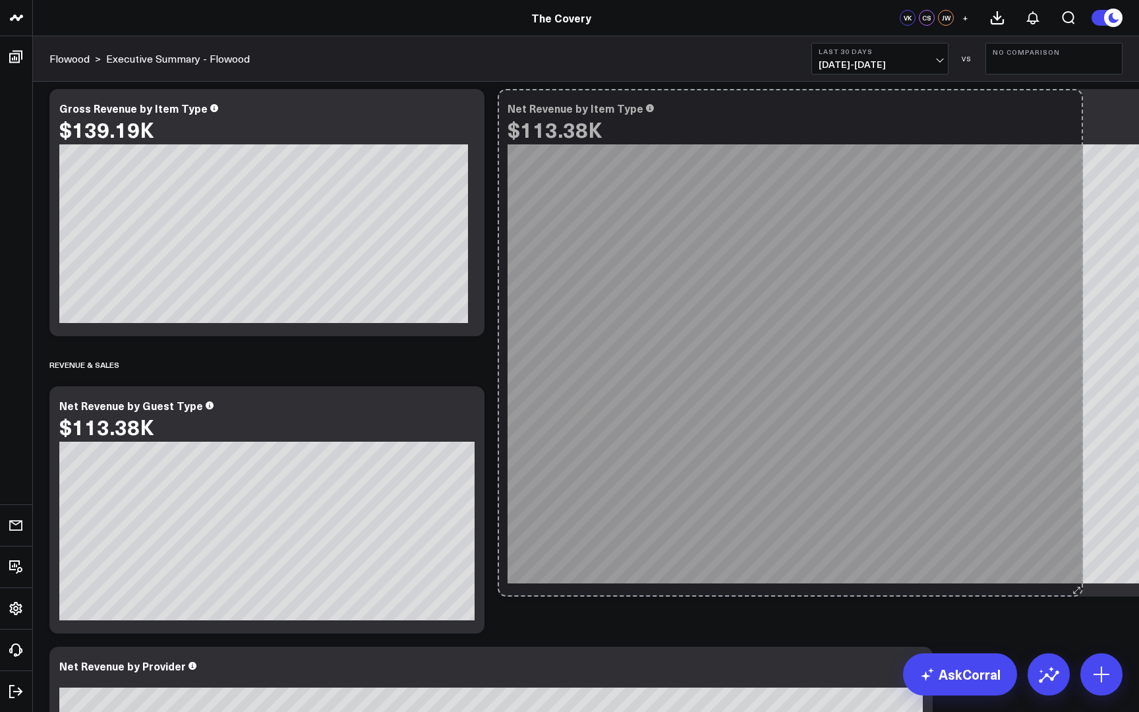
drag, startPoint x: 704, startPoint y: 592, endPoint x: 1078, endPoint y: 602, distance: 374.6
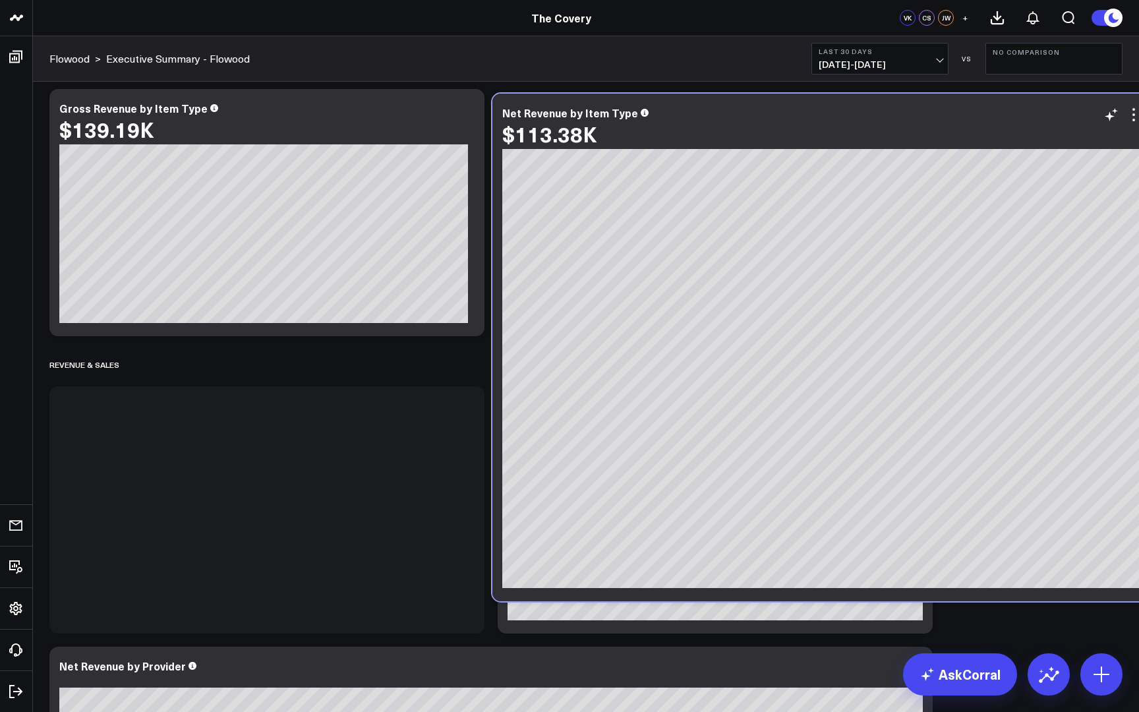
click at [881, 145] on div "$113.38K" at bounding box center [821, 134] width 639 height 24
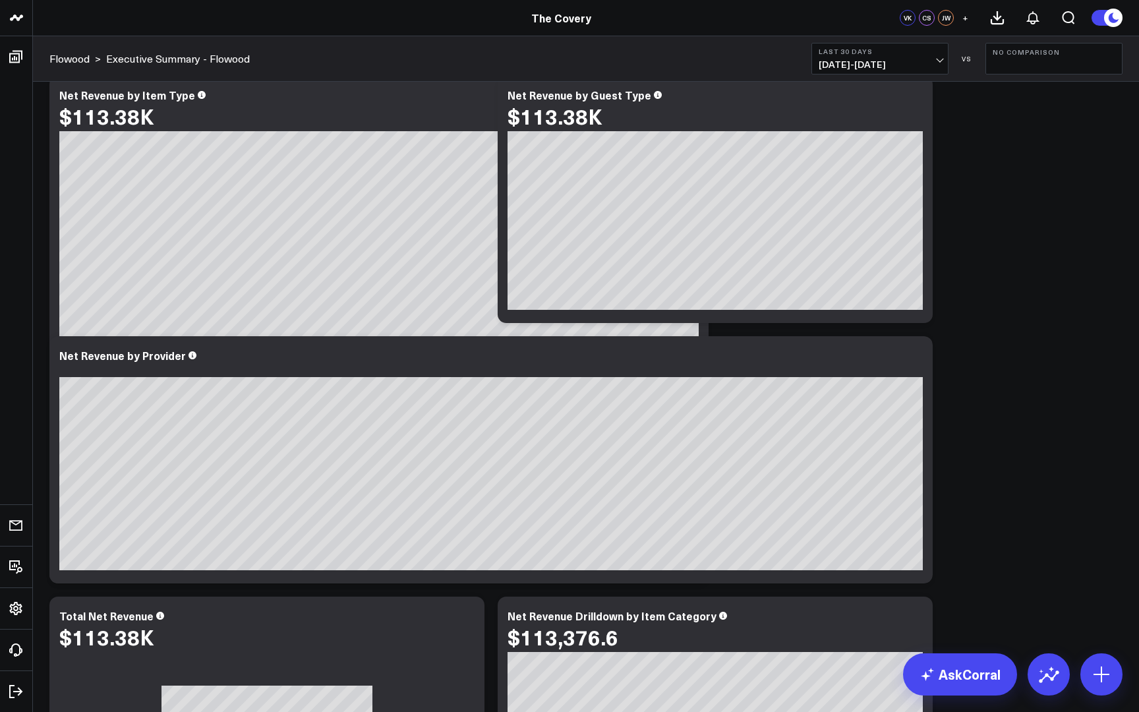
scroll to position [359, 0]
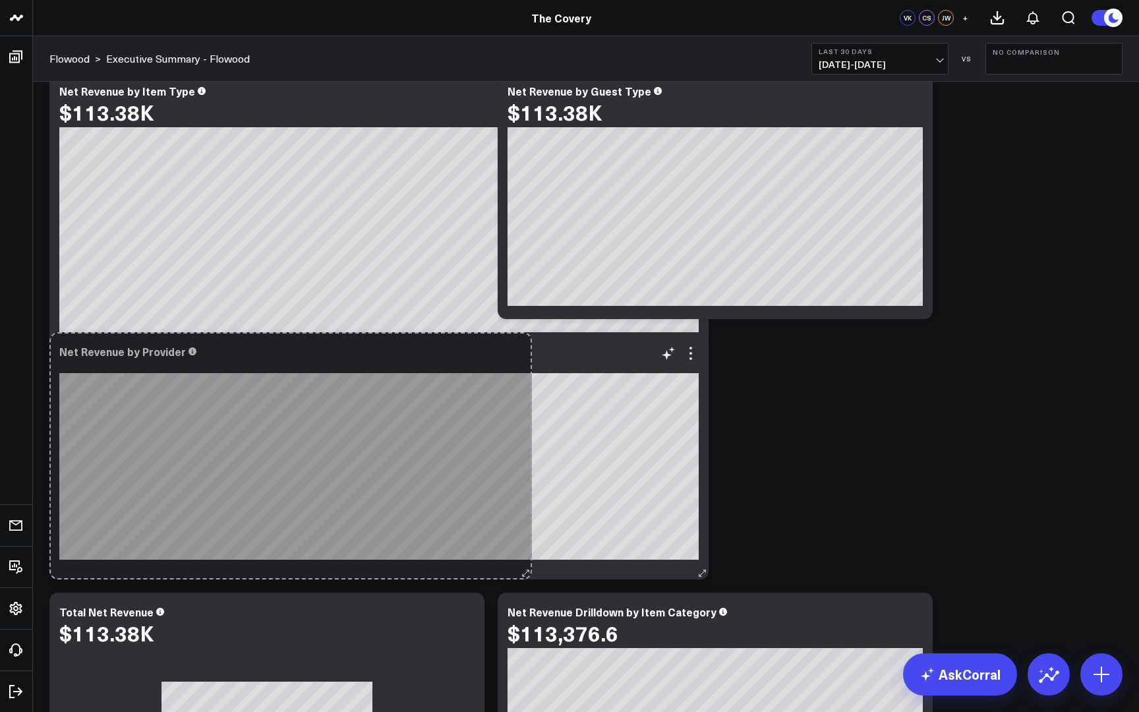
drag, startPoint x: 927, startPoint y: 577, endPoint x: 527, endPoint y: 572, distance: 400.2
click at [527, 572] on div "Net Revenue by Provider Hyperbaric Oxygen Chamber 1 . So sorry. The query retur…" at bounding box center [378, 455] width 659 height 247
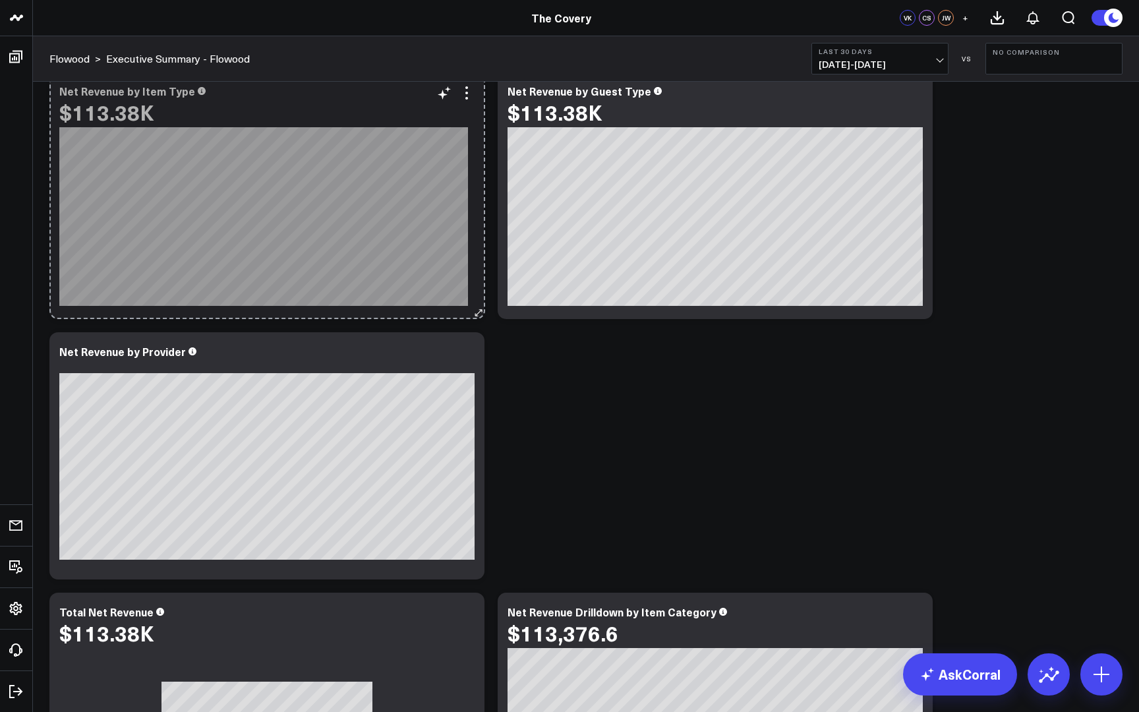
drag, startPoint x: 701, startPoint y: 572, endPoint x: 478, endPoint y: 295, distance: 355.3
click at [478, 295] on div "Net Revenue by Item Type $113.38K [fontSize:14px lineHeight:16px]Service[/] [fo…" at bounding box center [266, 195] width 435 height 247
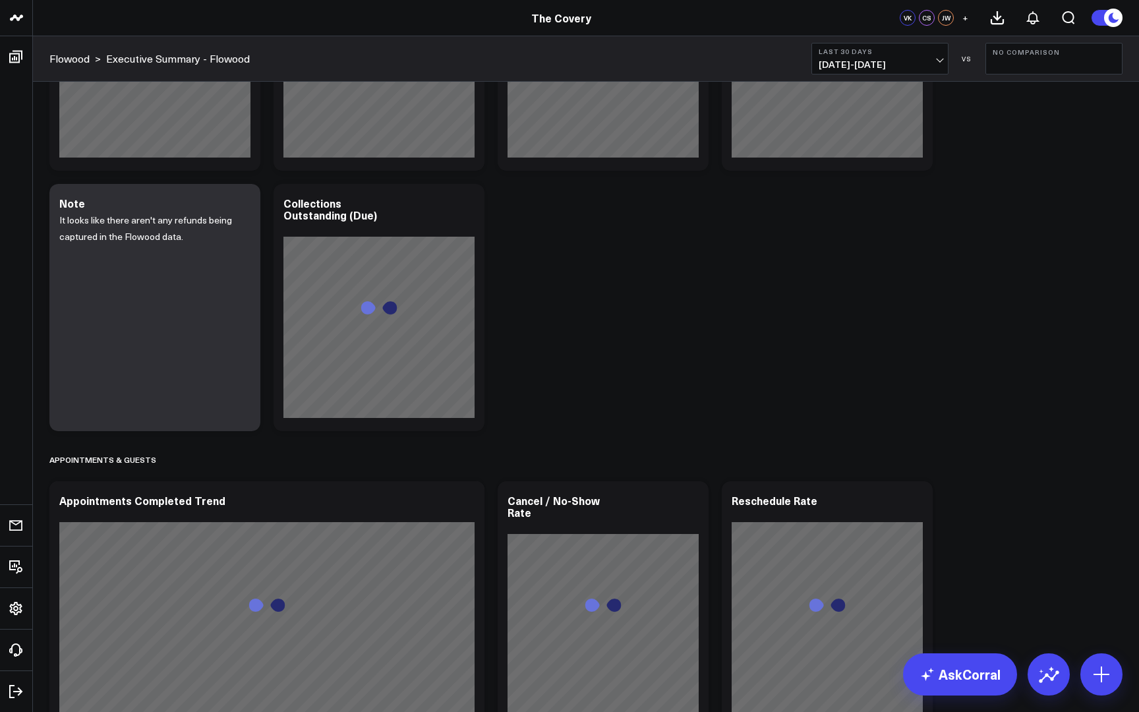
scroll to position [1574, 0]
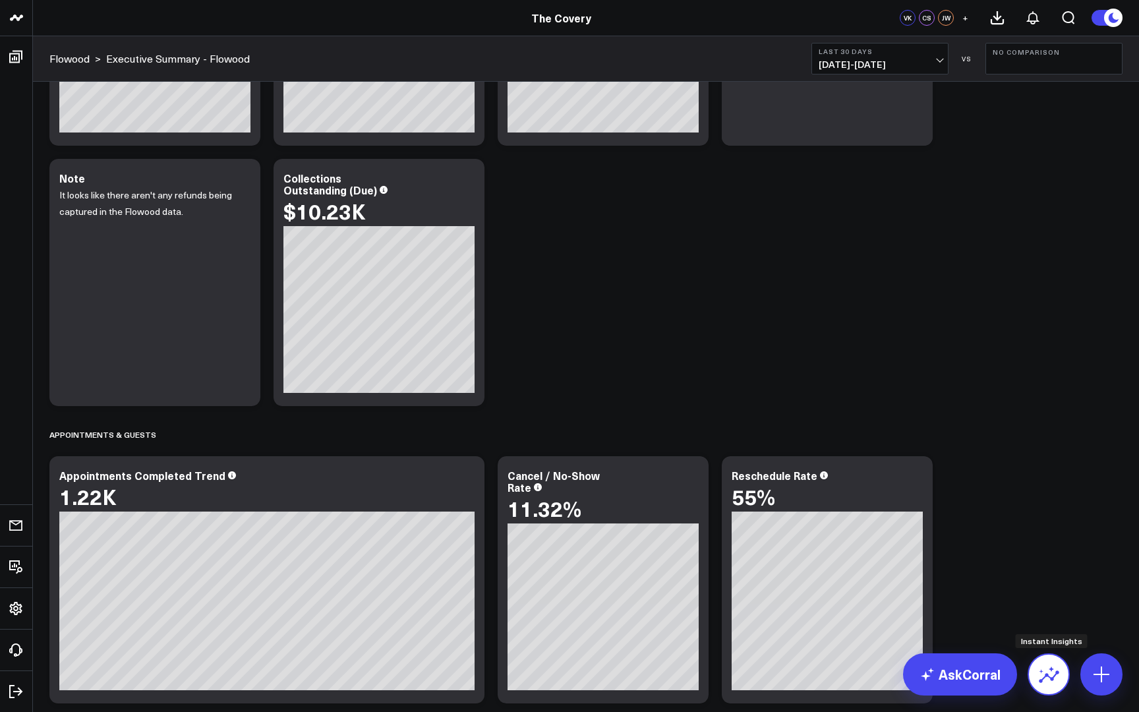
click at [1057, 672] on icon at bounding box center [1049, 676] width 20 height 13
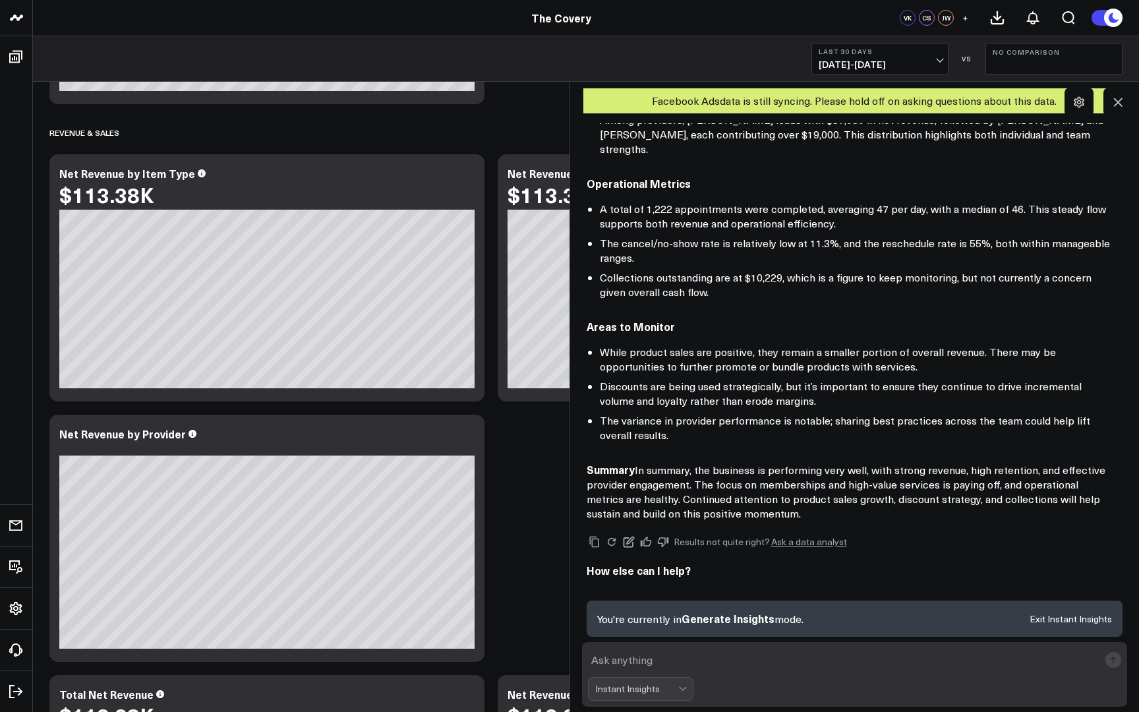
scroll to position [523, 0]
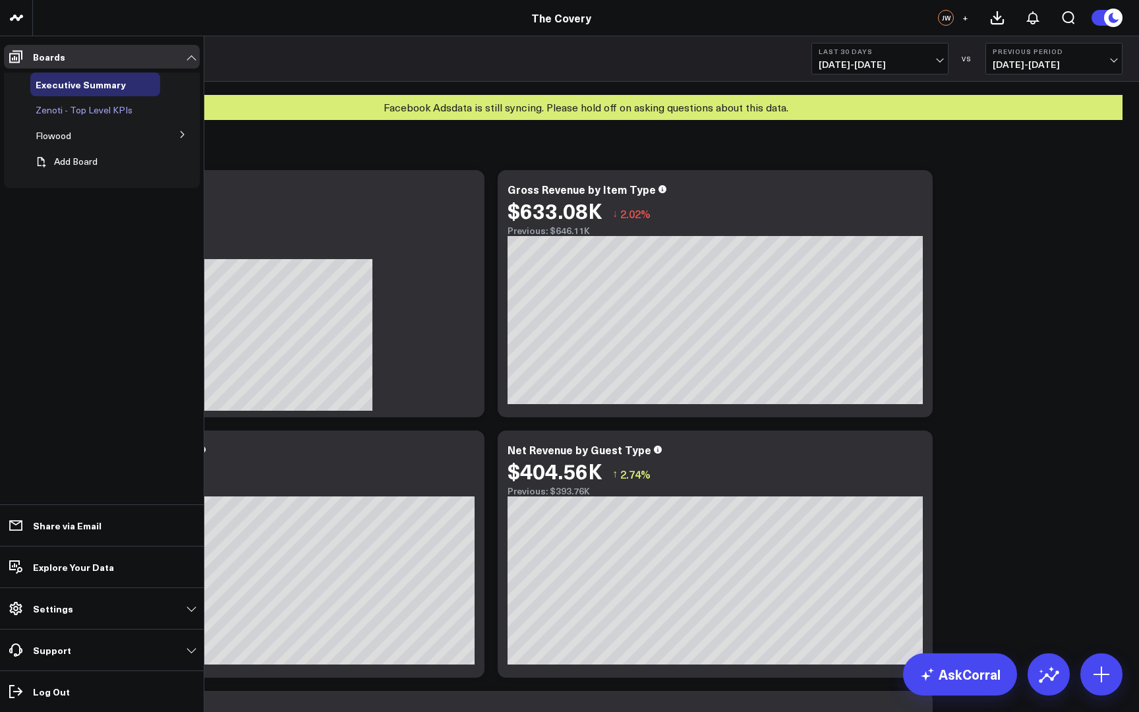
click at [96, 114] on span "Zenoti - Top Level KPIs" at bounding box center [84, 109] width 97 height 13
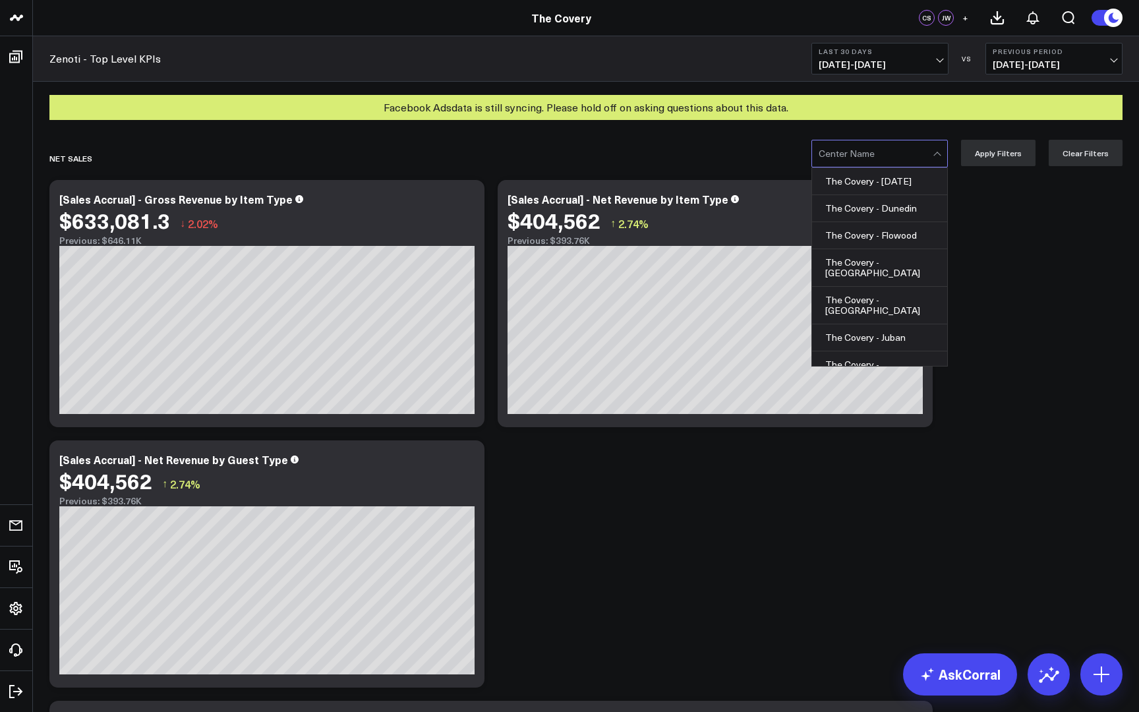
click at [948, 151] on div "Center Name" at bounding box center [879, 154] width 136 height 28
click at [869, 287] on div "The Covery - [GEOGRAPHIC_DATA]" at bounding box center [879, 306] width 135 height 38
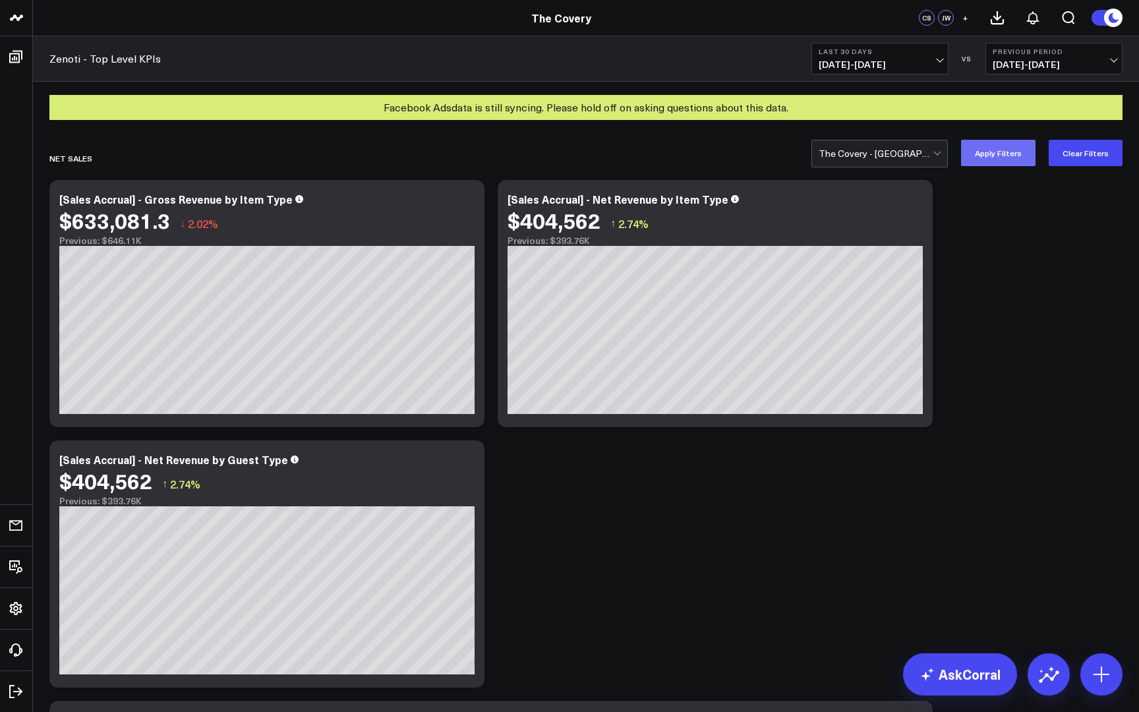
click at [992, 160] on button "Apply Filters" at bounding box center [998, 153] width 74 height 26
click at [932, 158] on div at bounding box center [876, 153] width 114 height 26
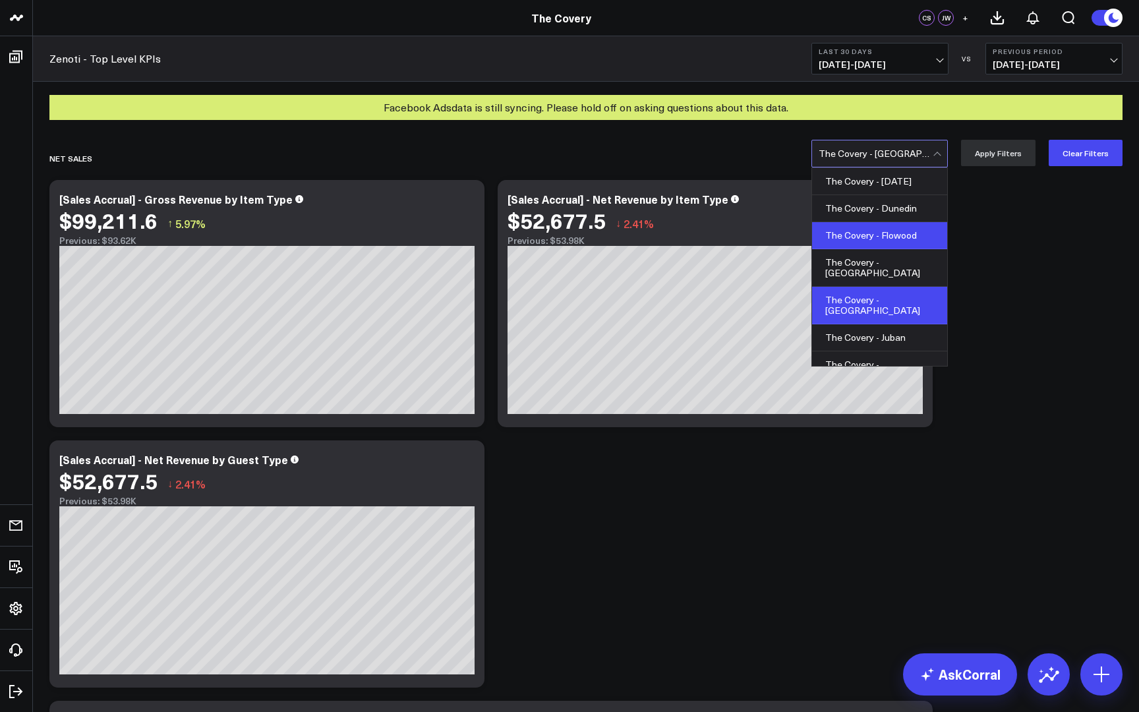
click at [919, 236] on div "The Covery - Flowood" at bounding box center [879, 235] width 135 height 27
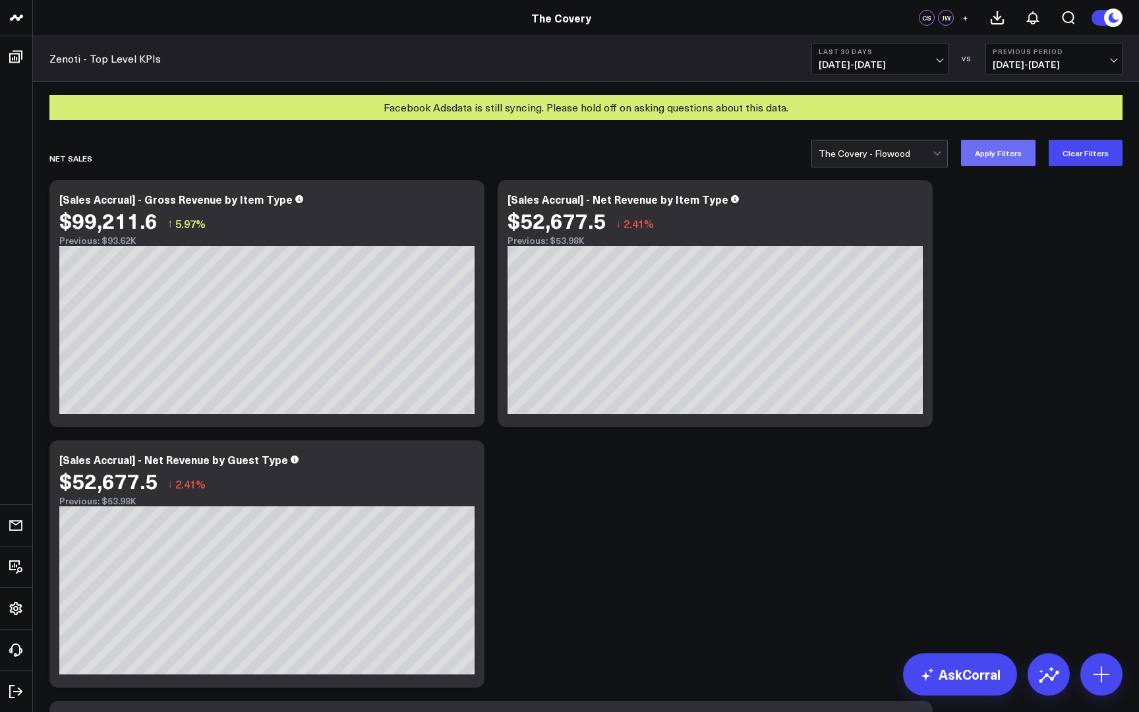
click at [1008, 159] on button "Apply Filters" at bounding box center [998, 153] width 74 height 26
click at [943, 151] on div at bounding box center [938, 153] width 11 height 26
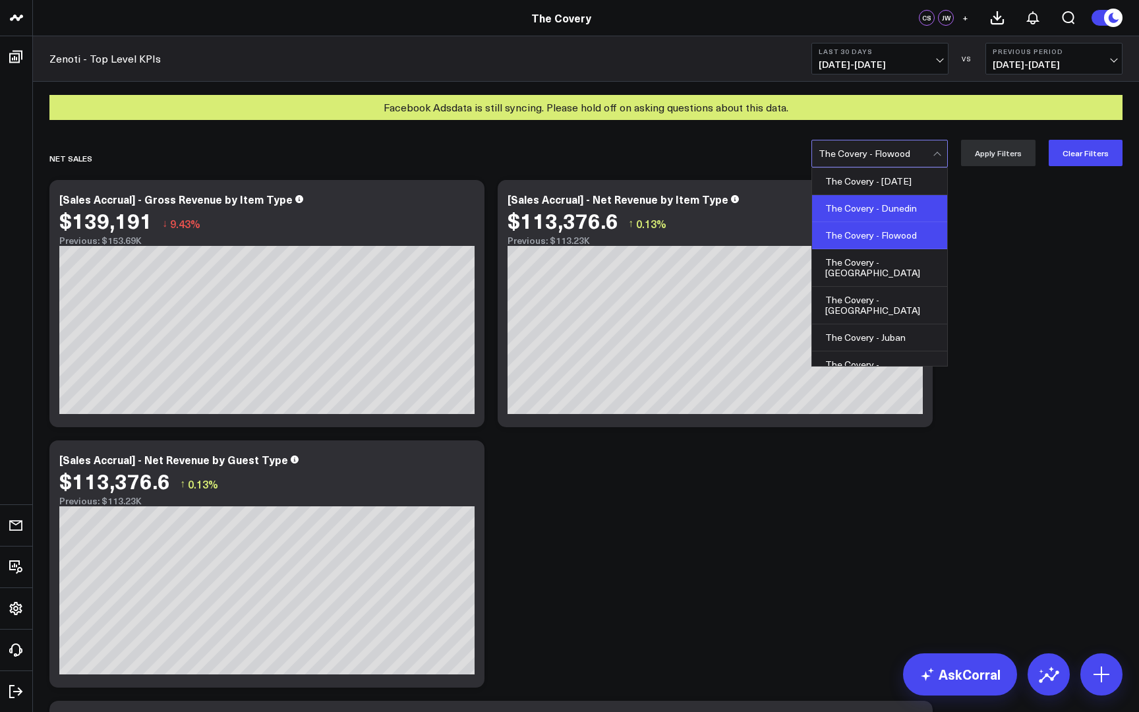
click at [906, 216] on div "The Covery - Dunedin" at bounding box center [879, 208] width 135 height 27
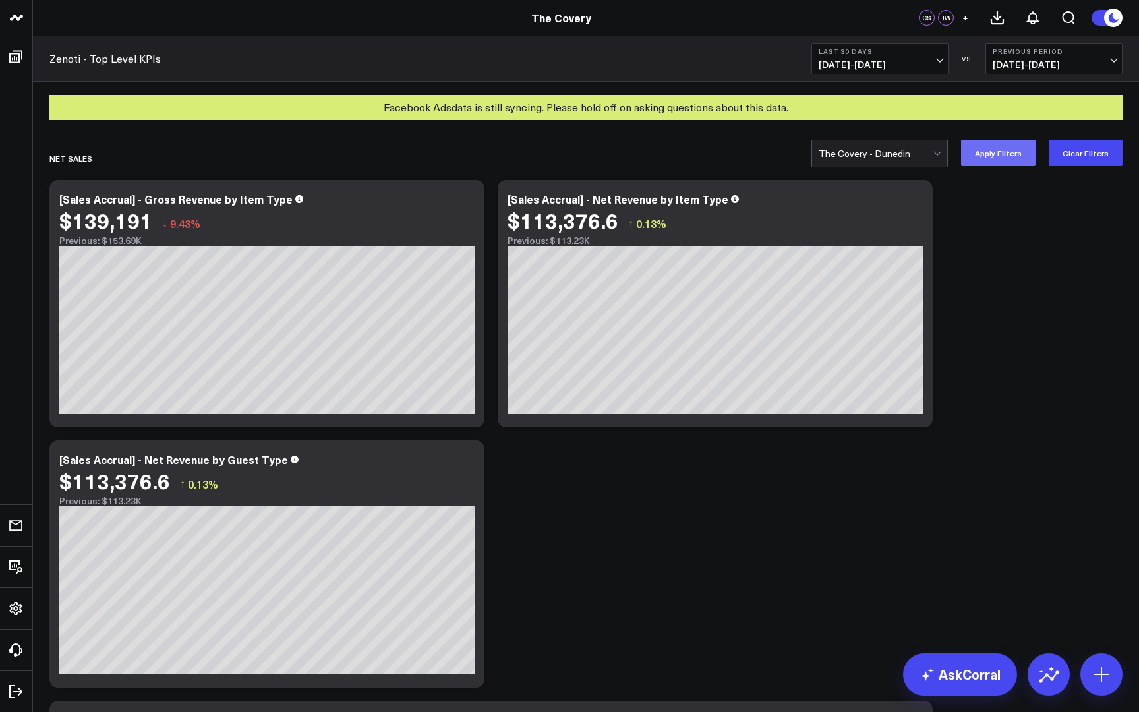
click at [1001, 161] on button "Apply Filters" at bounding box center [998, 153] width 74 height 26
click at [918, 152] on div at bounding box center [876, 153] width 114 height 26
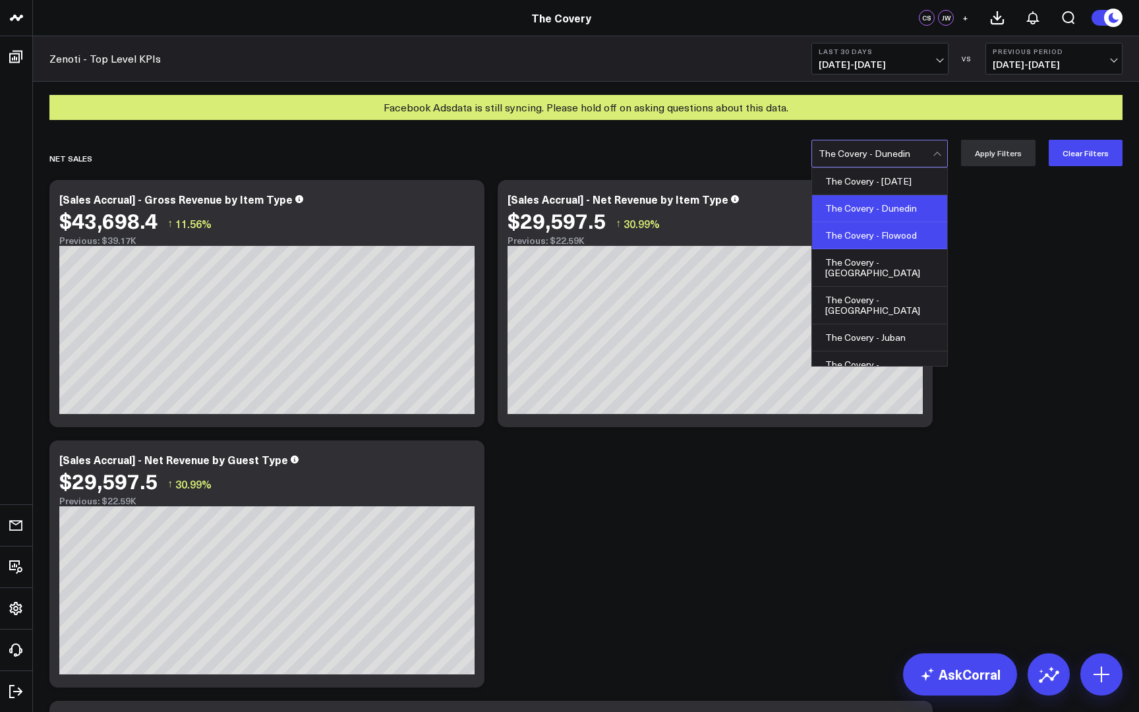
click at [918, 233] on div "The Covery - Flowood" at bounding box center [879, 235] width 135 height 27
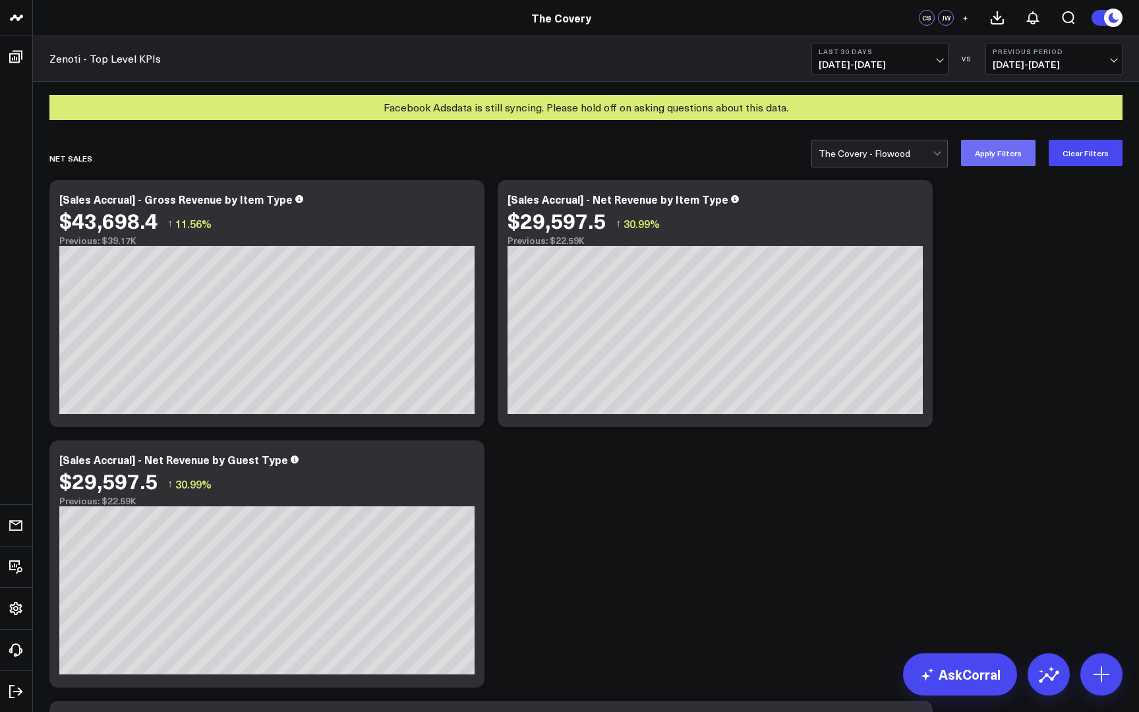
click at [990, 155] on button "Apply Filters" at bounding box center [998, 153] width 74 height 26
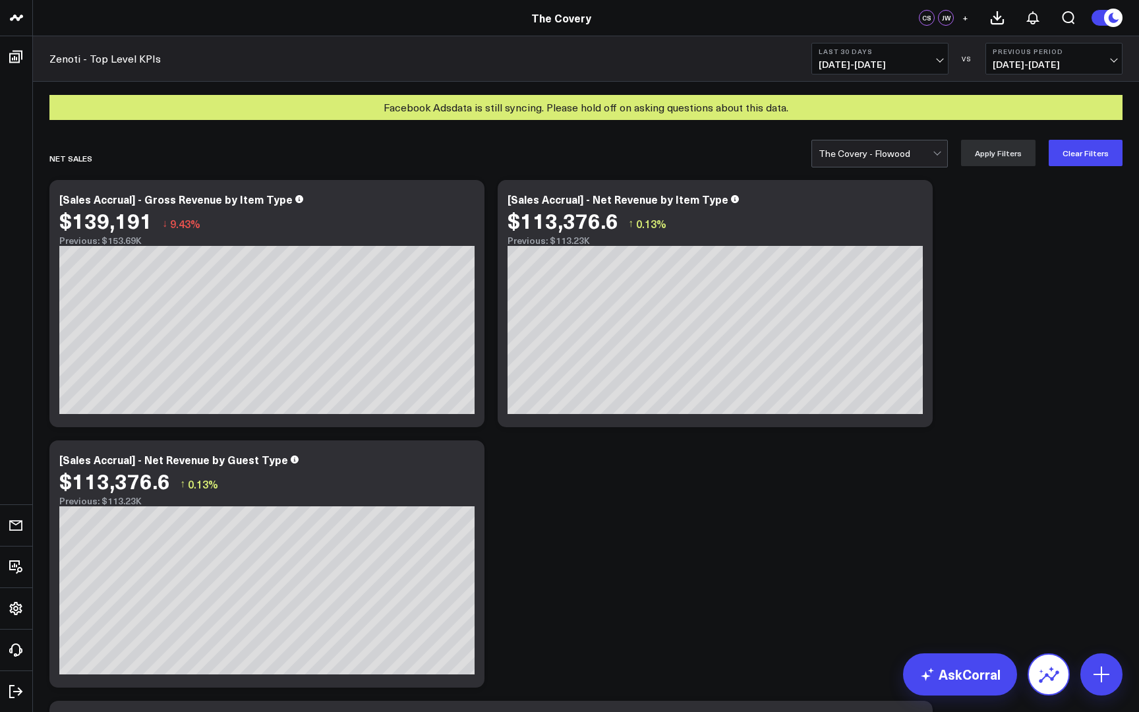
click at [1047, 678] on icon at bounding box center [1048, 674] width 21 height 21
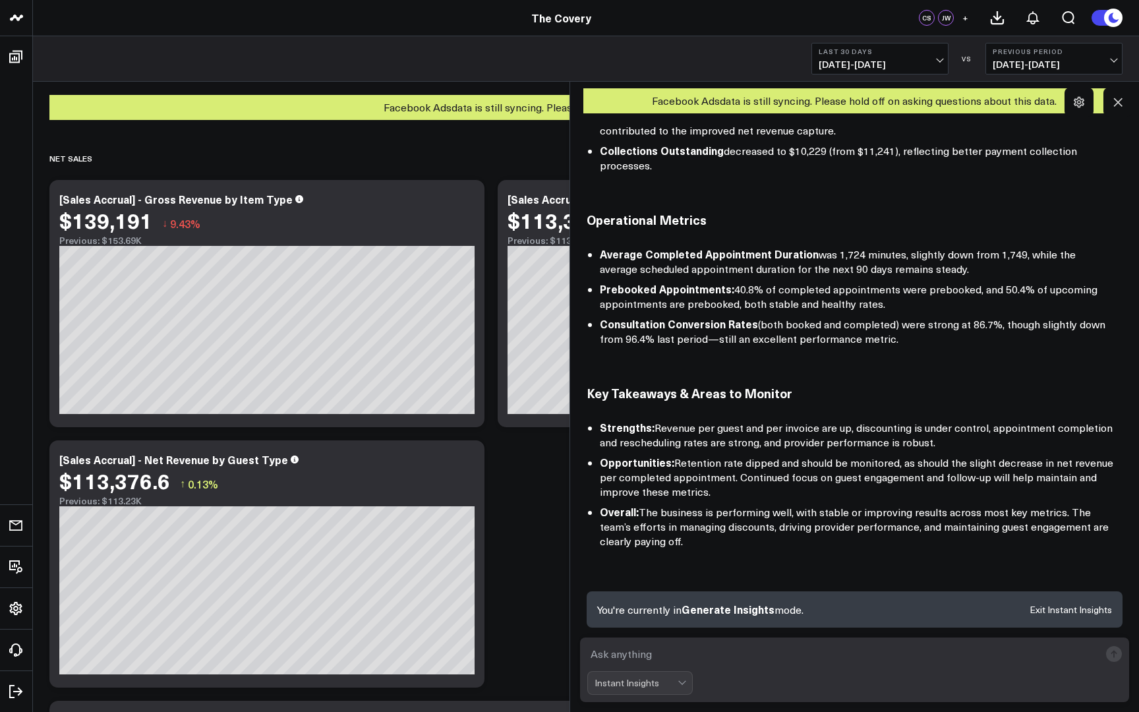
scroll to position [1062, 0]
